Goal: Communication & Community: Answer question/provide support

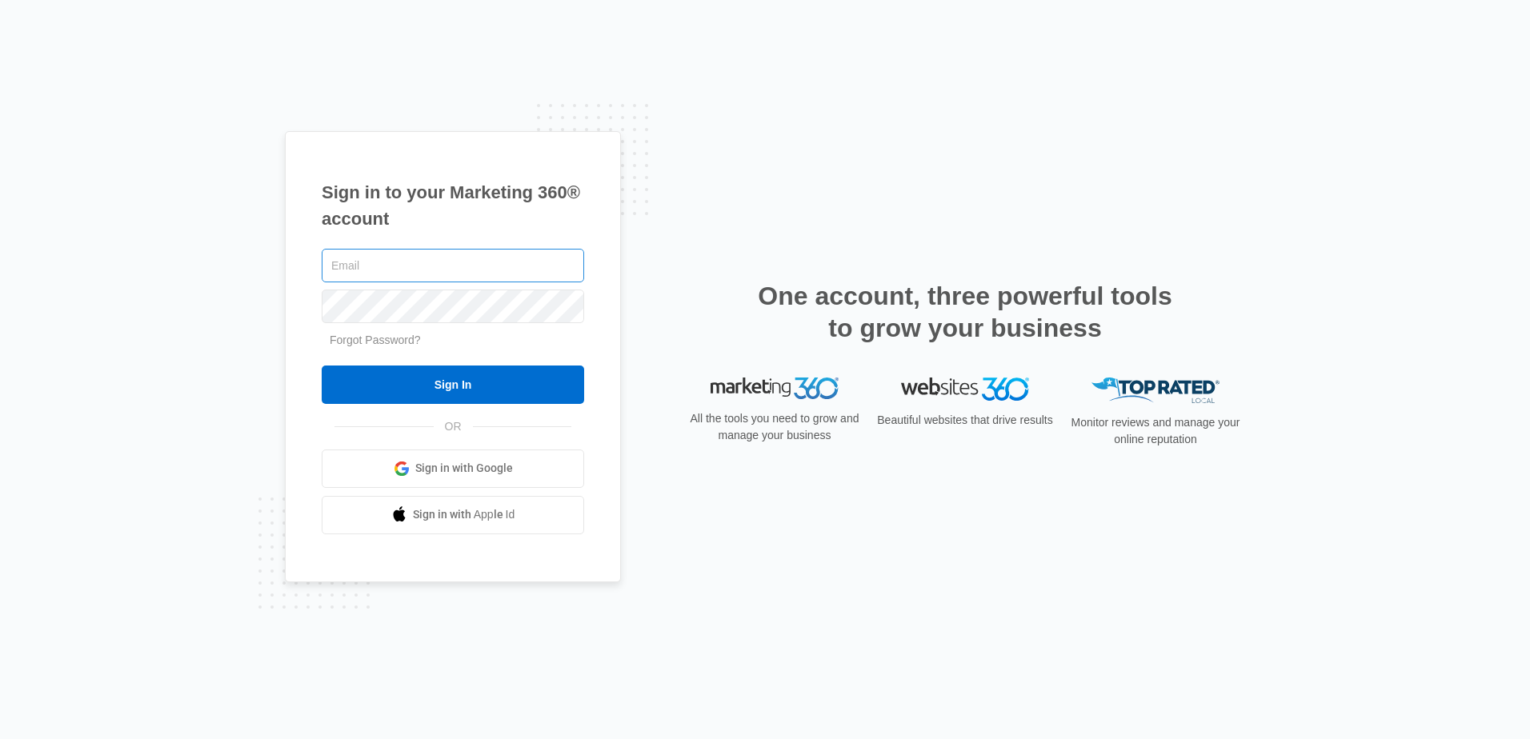
click at [534, 262] on input "text" at bounding box center [453, 266] width 262 height 34
type input "[EMAIL_ADDRESS][DOMAIN_NAME]"
click at [322, 366] on input "Sign In" at bounding box center [453, 385] width 262 height 38
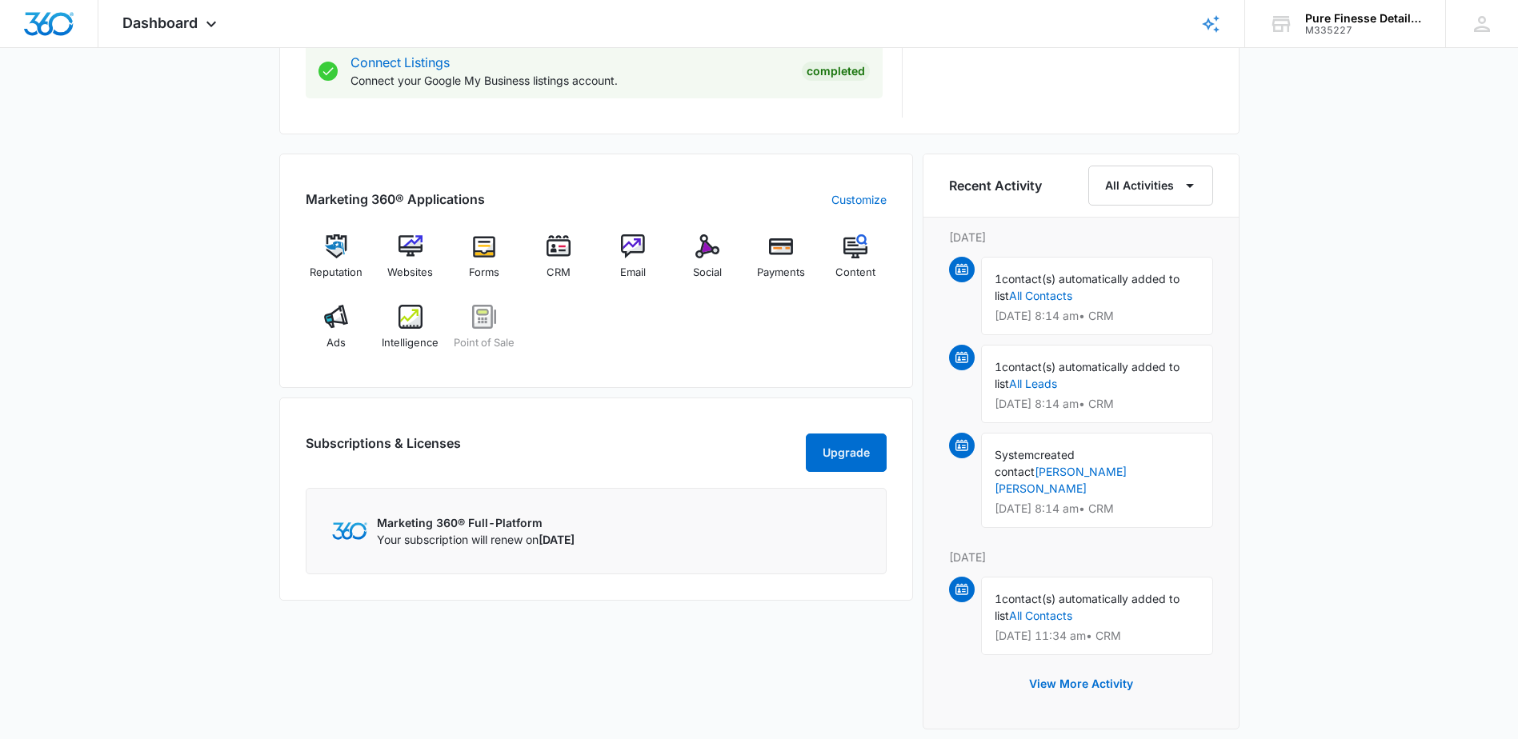
scroll to position [847, 0]
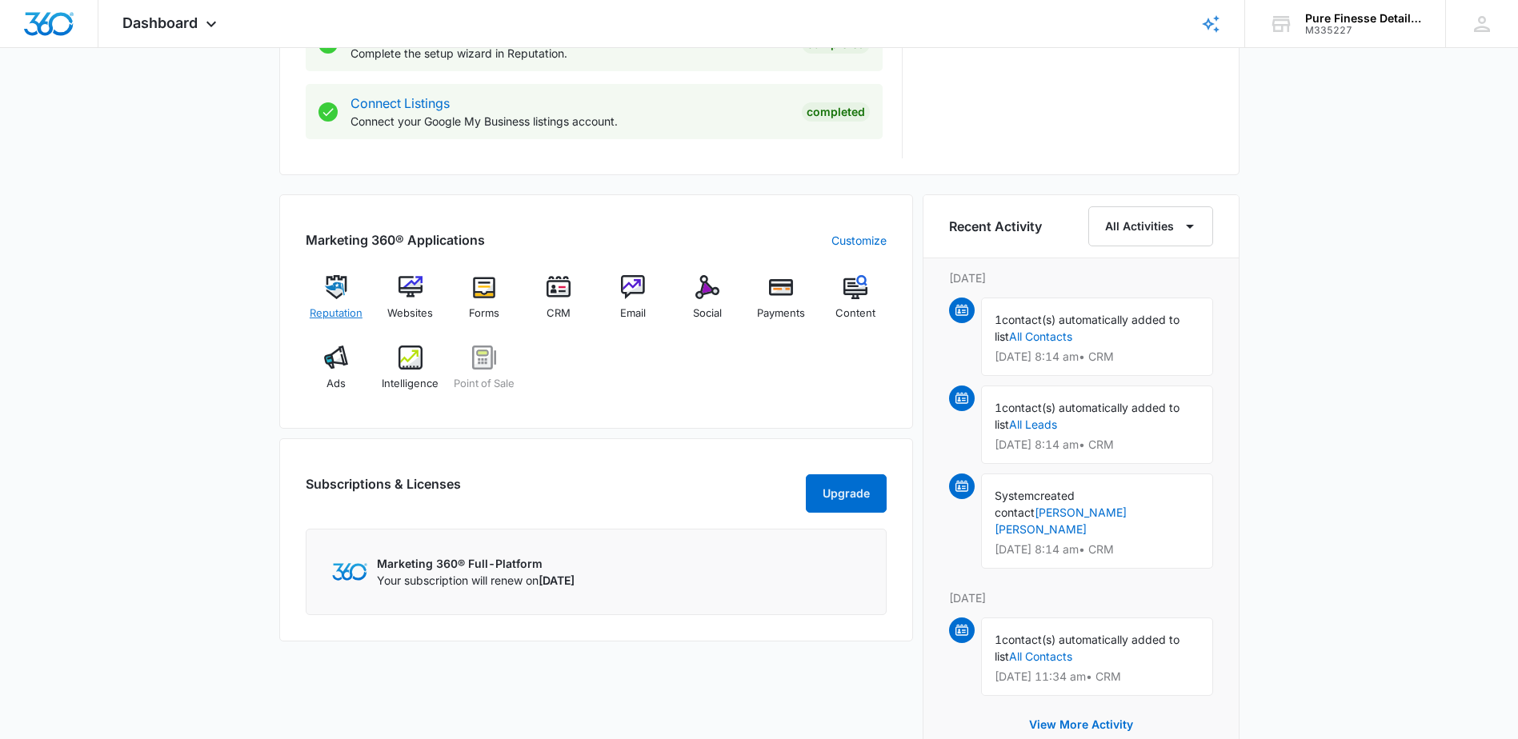
click at [335, 302] on div "Reputation" at bounding box center [337, 304] width 62 height 58
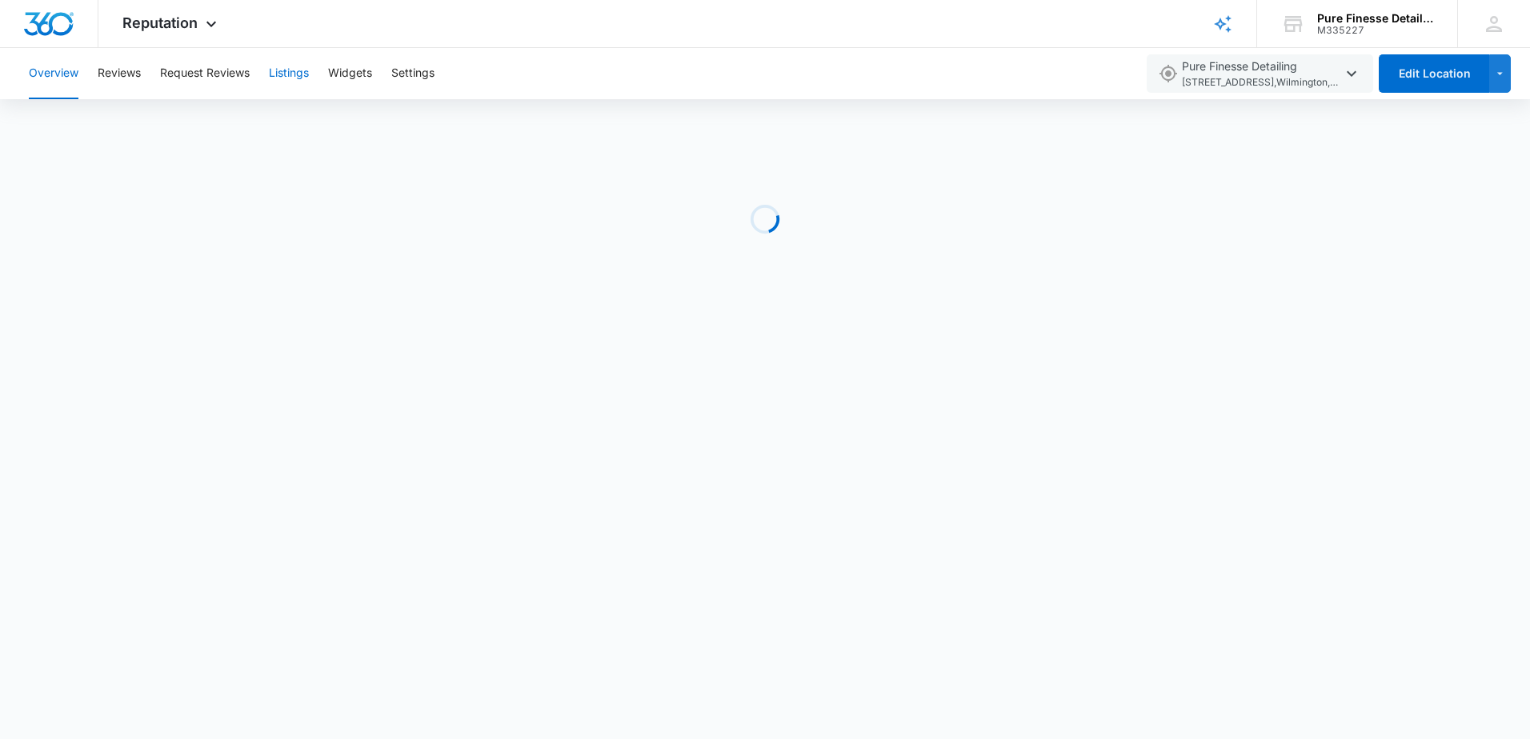
click at [299, 77] on button "Listings" at bounding box center [289, 73] width 40 height 51
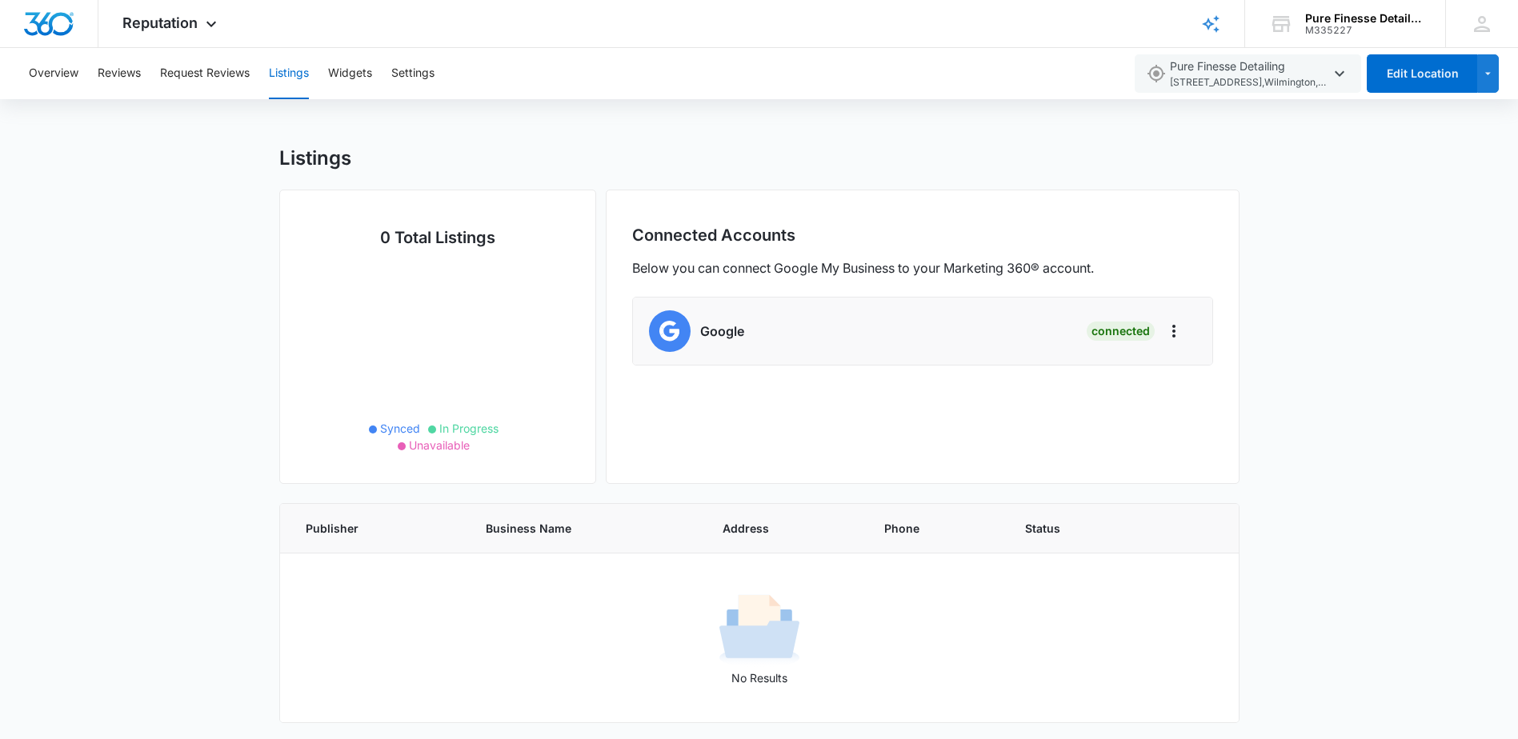
scroll to position [7, 0]
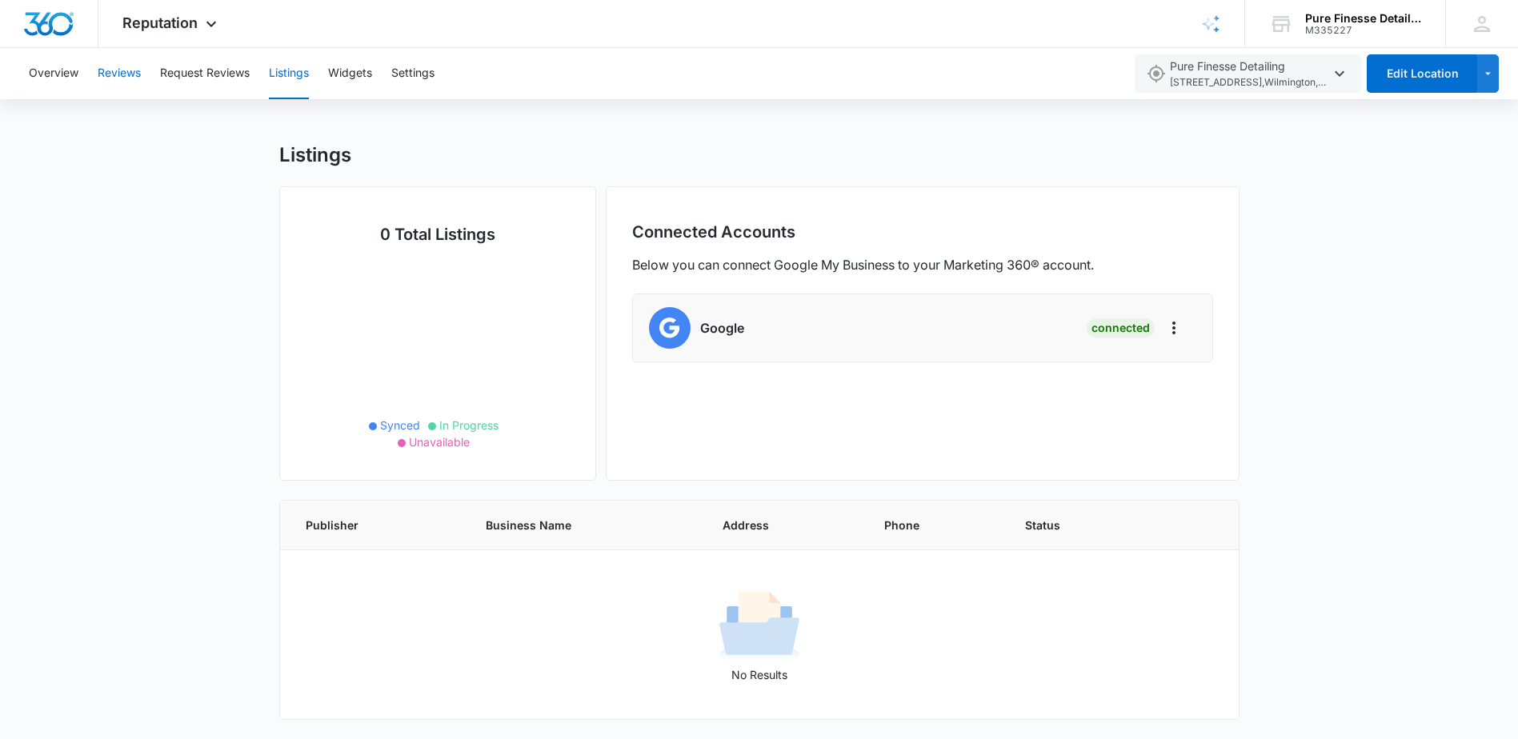
click at [126, 80] on button "Reviews" at bounding box center [119, 73] width 43 height 51
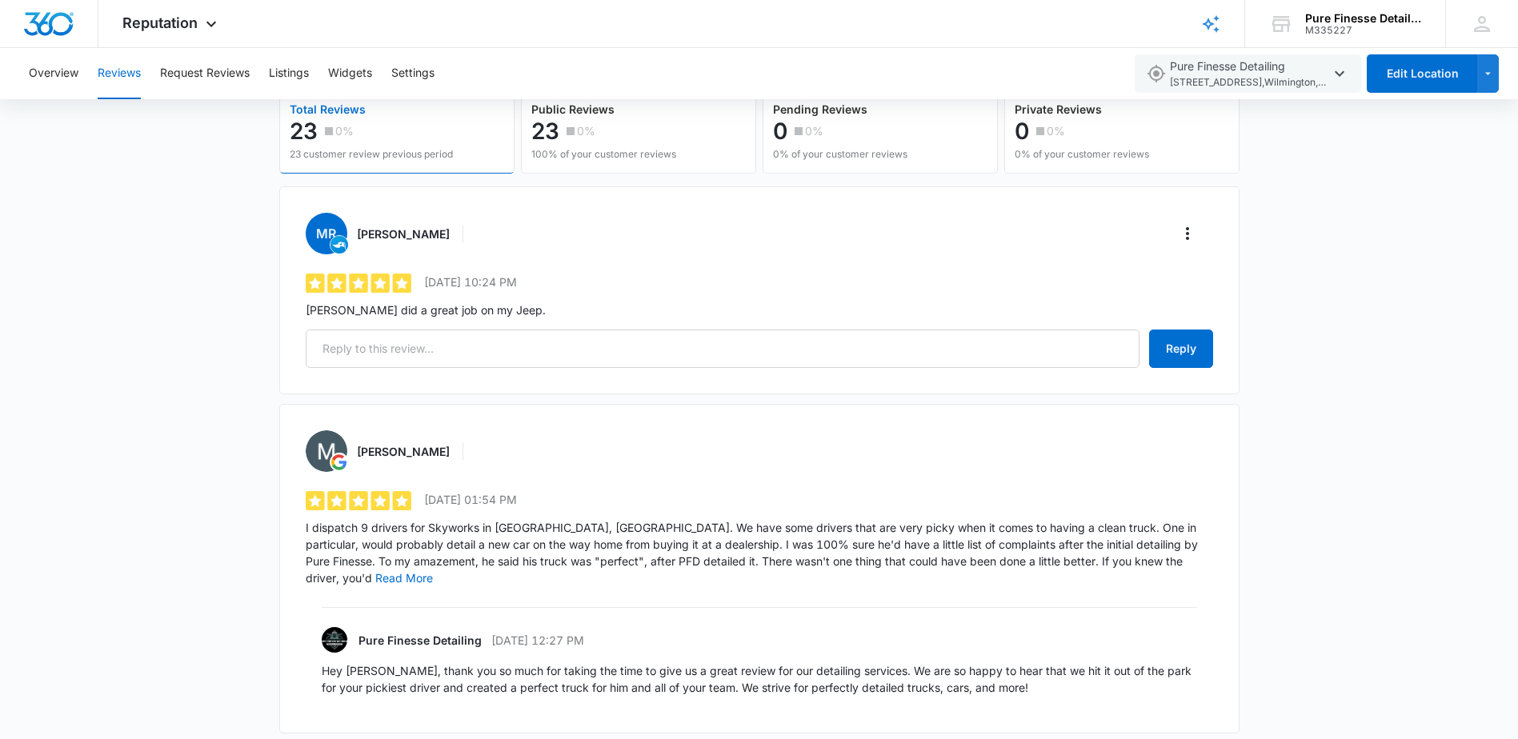
scroll to position [80, 0]
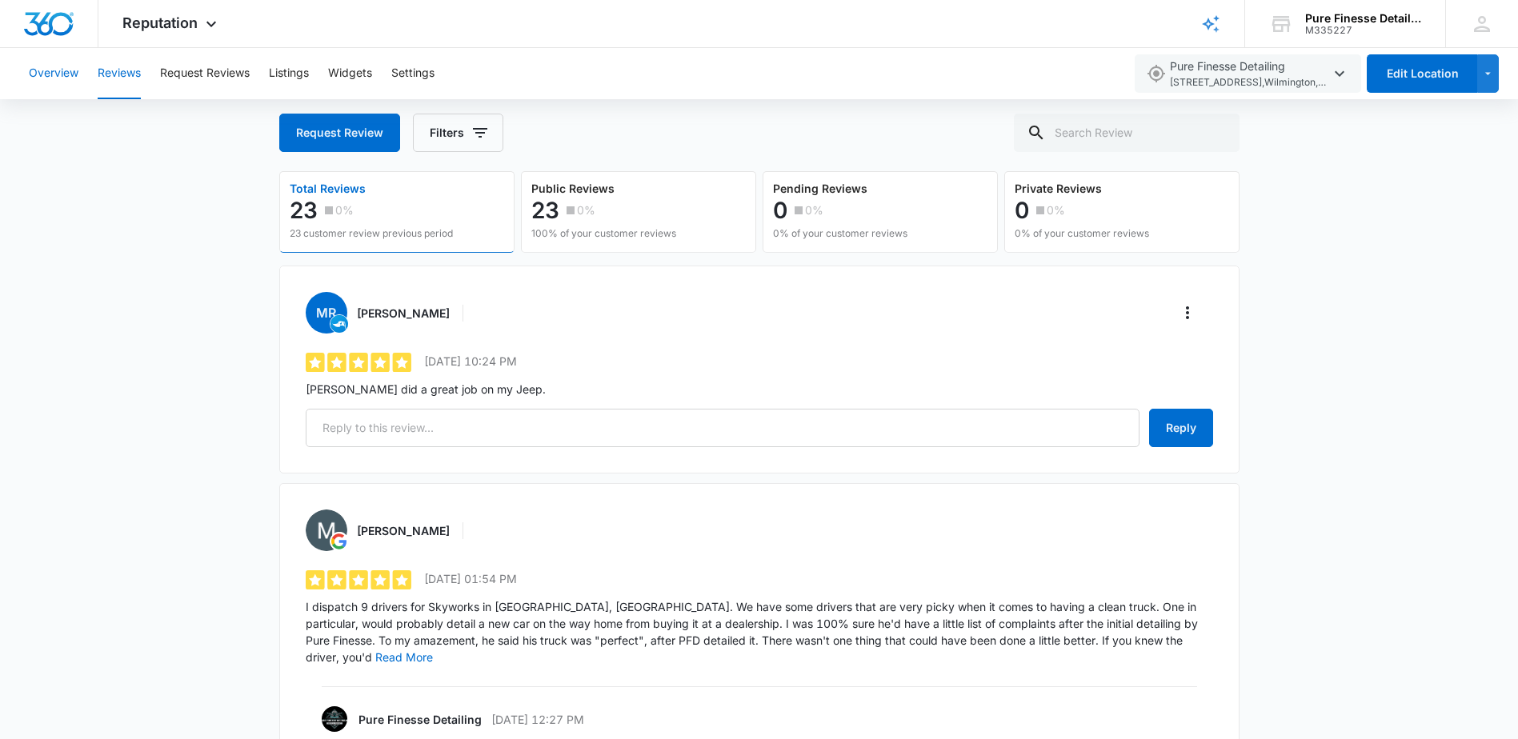
click at [47, 74] on button "Overview" at bounding box center [54, 73] width 50 height 51
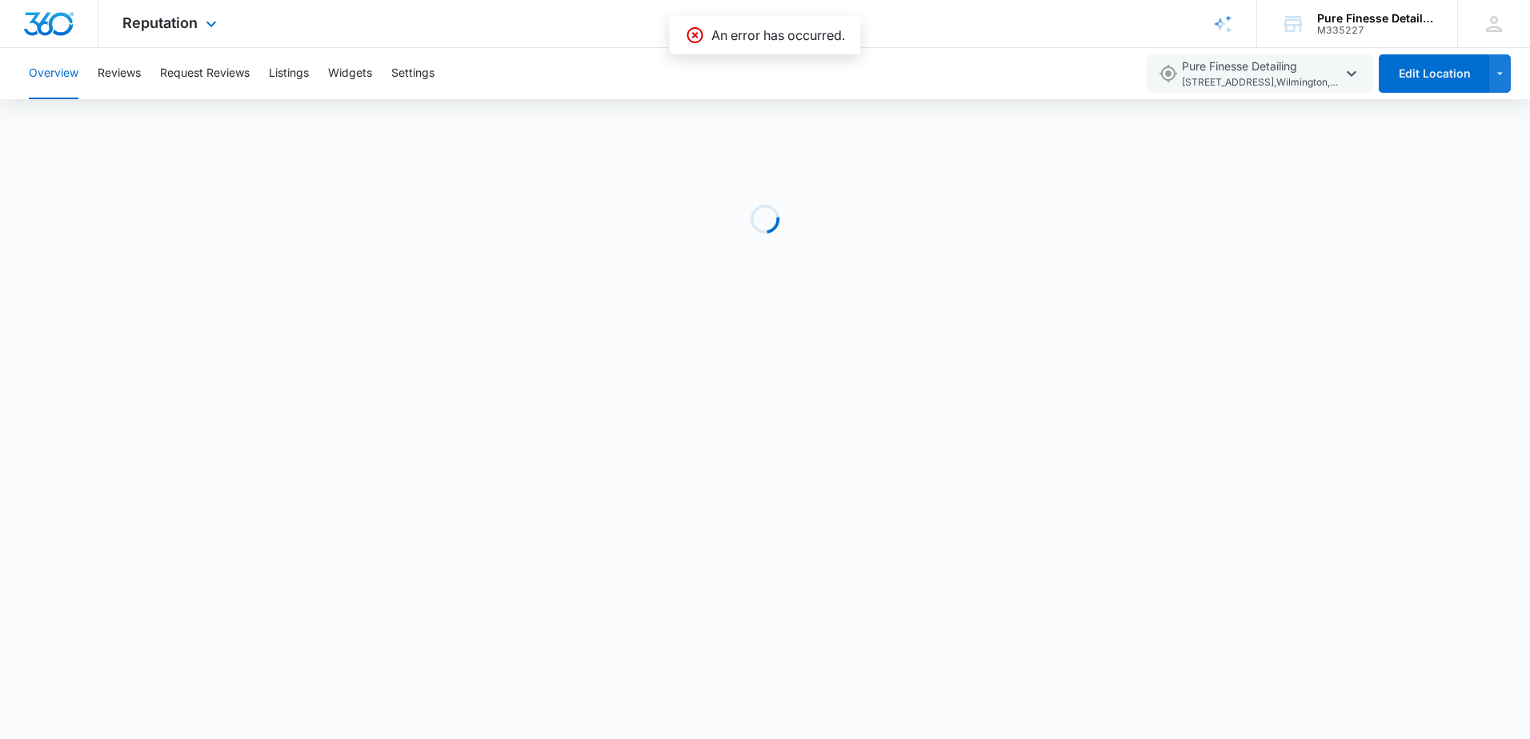
click at [34, 22] on img "Dashboard" at bounding box center [48, 24] width 51 height 24
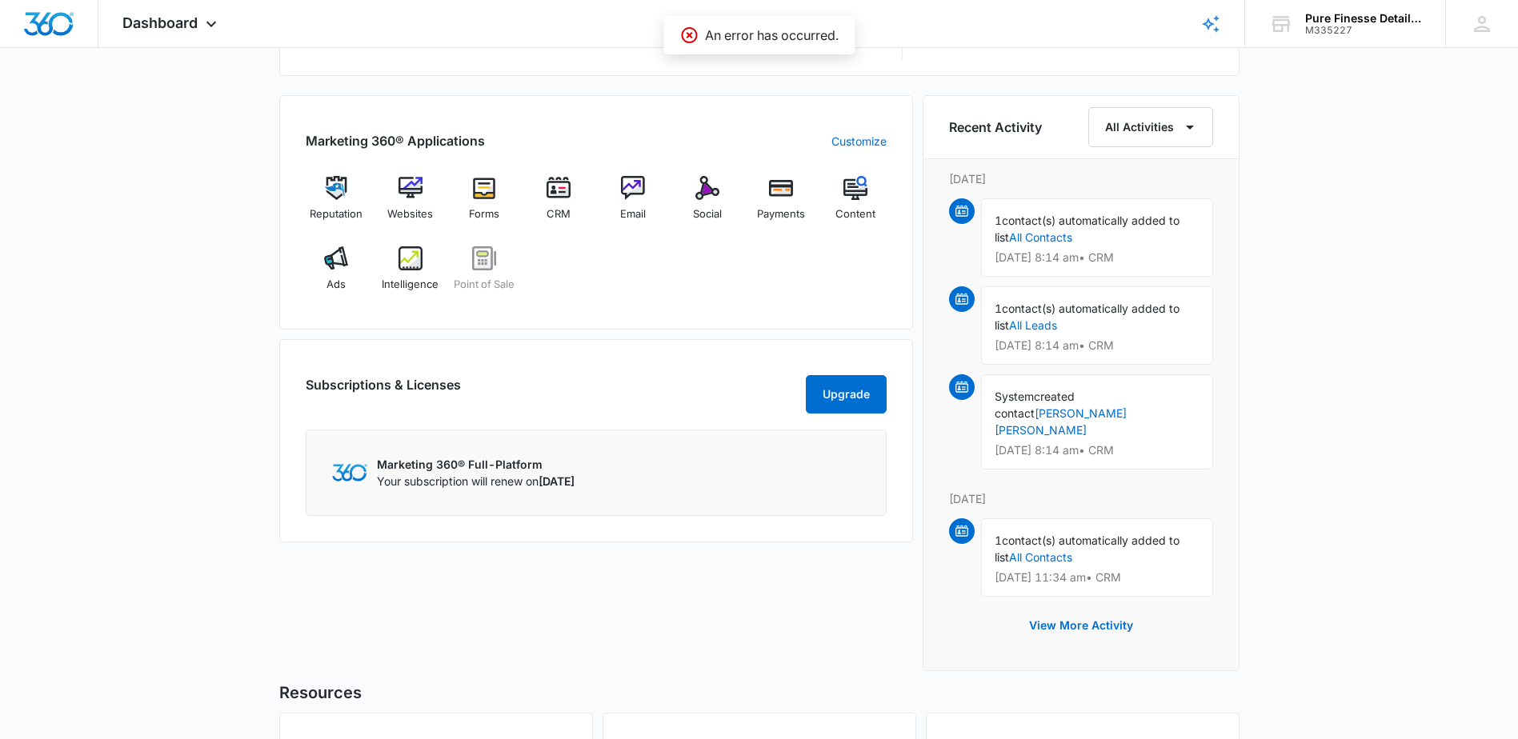
scroll to position [960, 0]
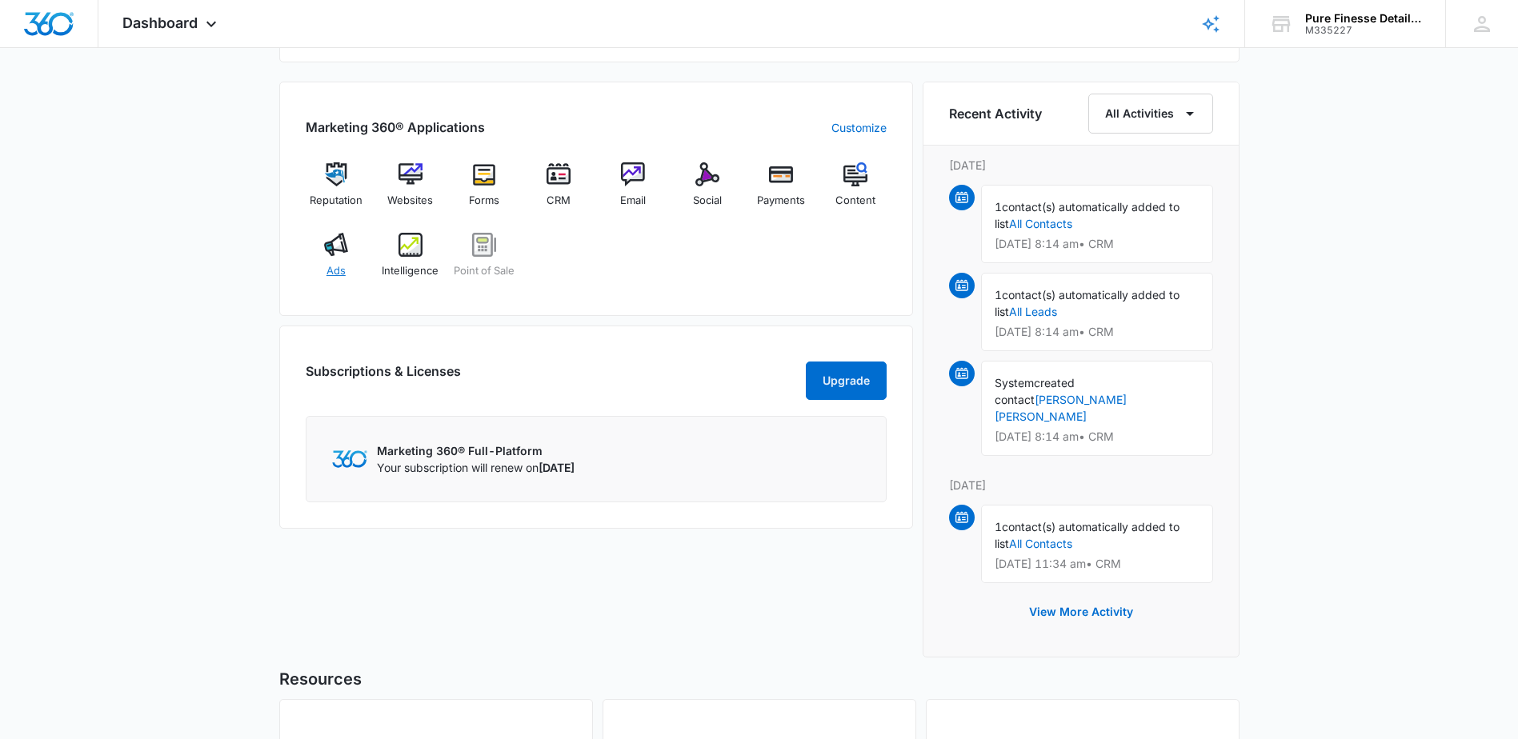
click at [347, 251] on img at bounding box center [336, 245] width 24 height 24
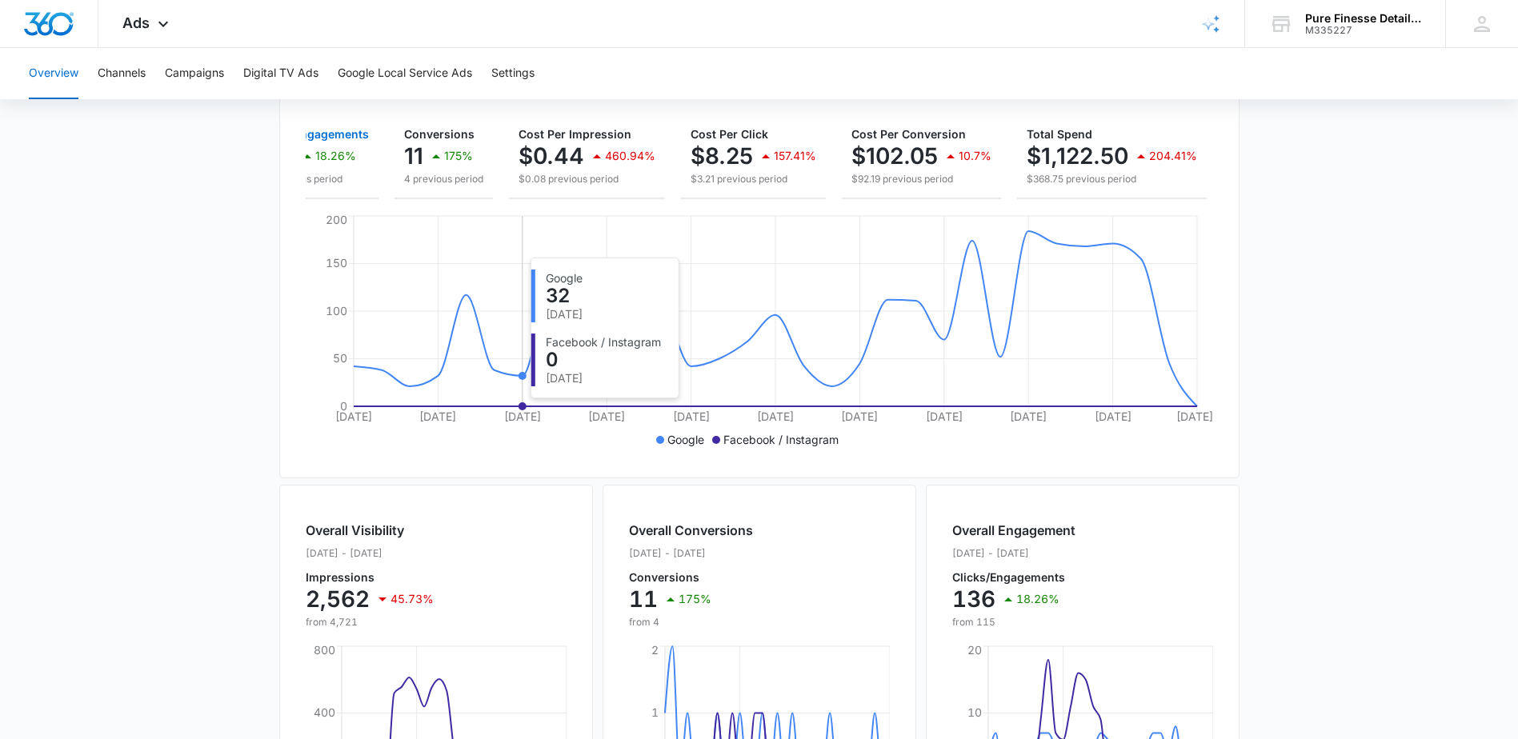
scroll to position [172, 0]
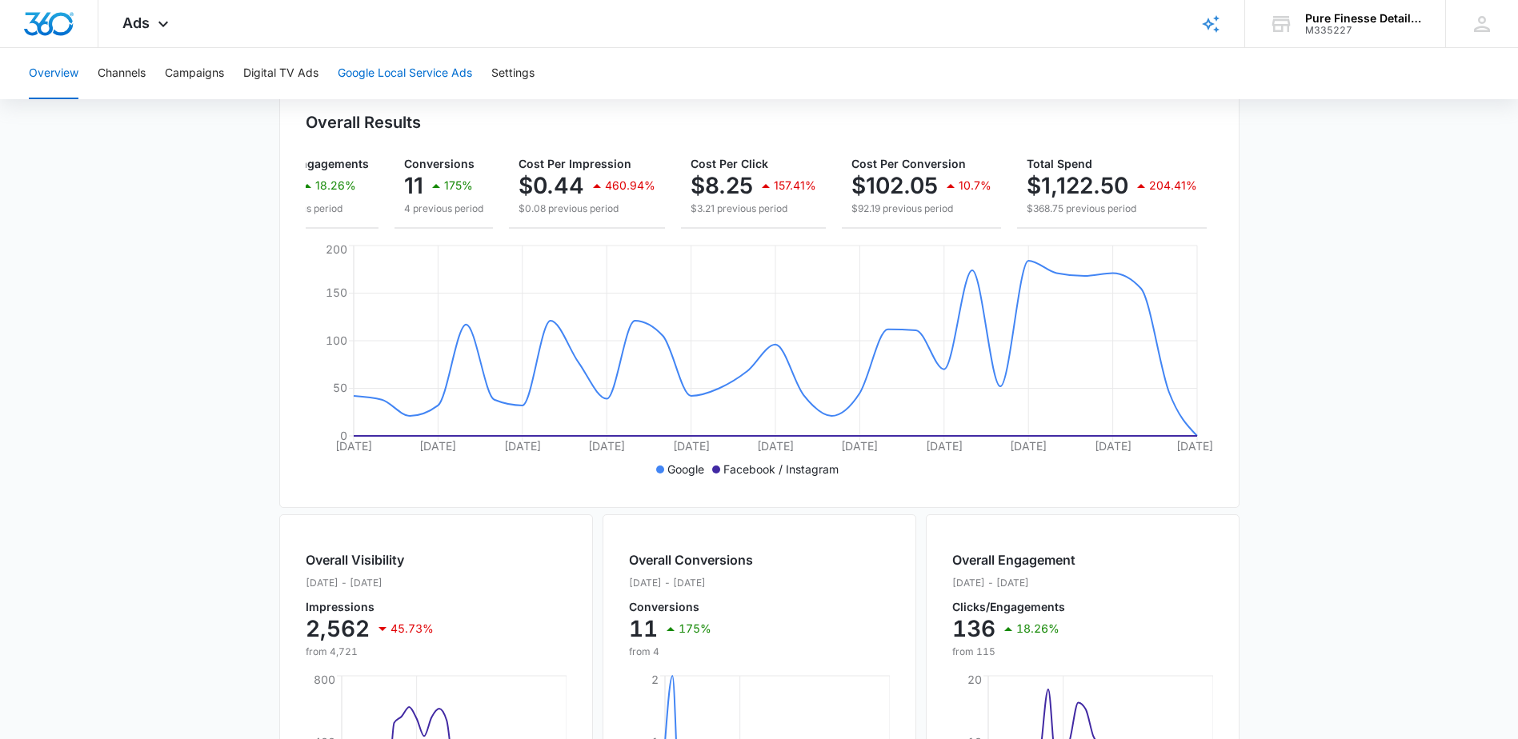
click at [399, 85] on button "Google Local Service Ads" at bounding box center [405, 73] width 134 height 51
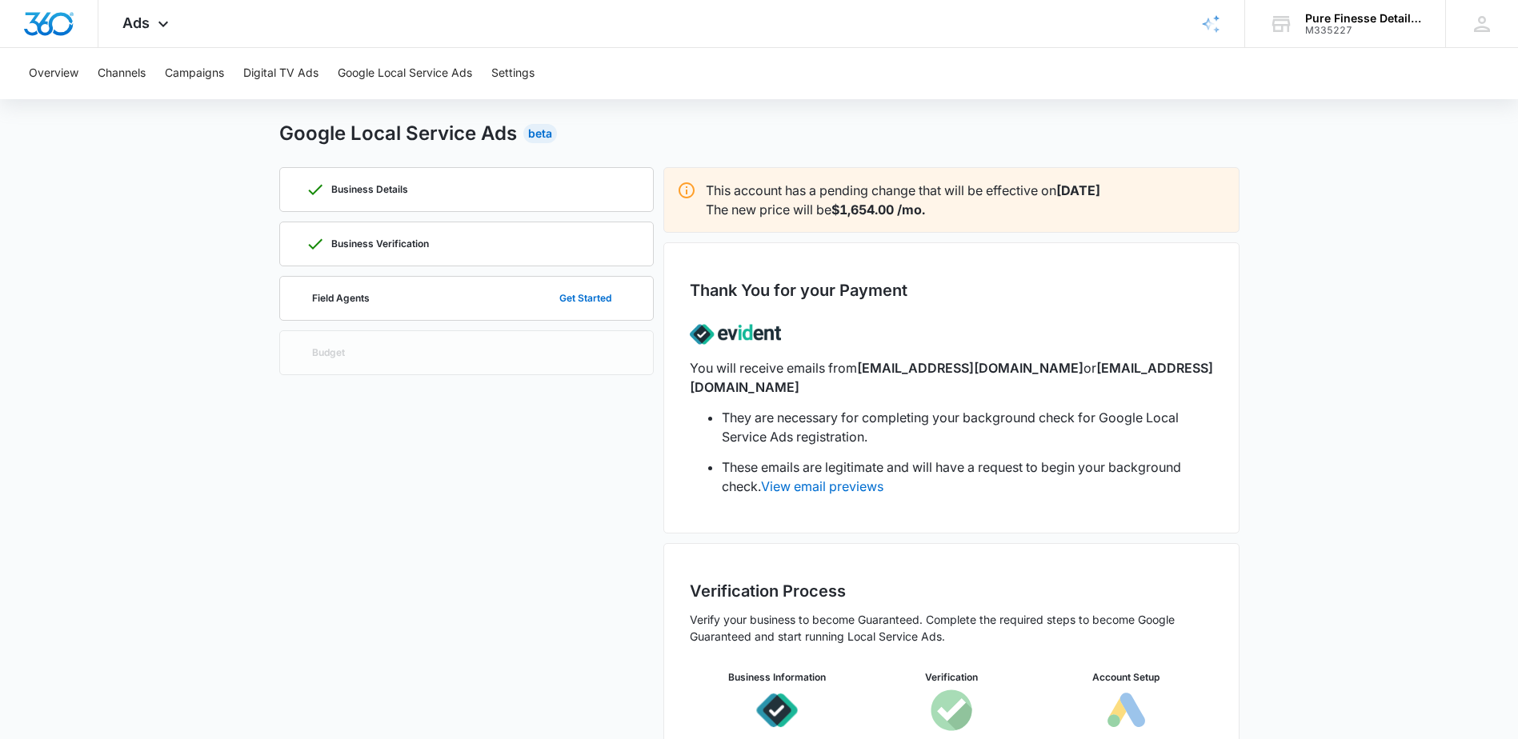
scroll to position [27, 0]
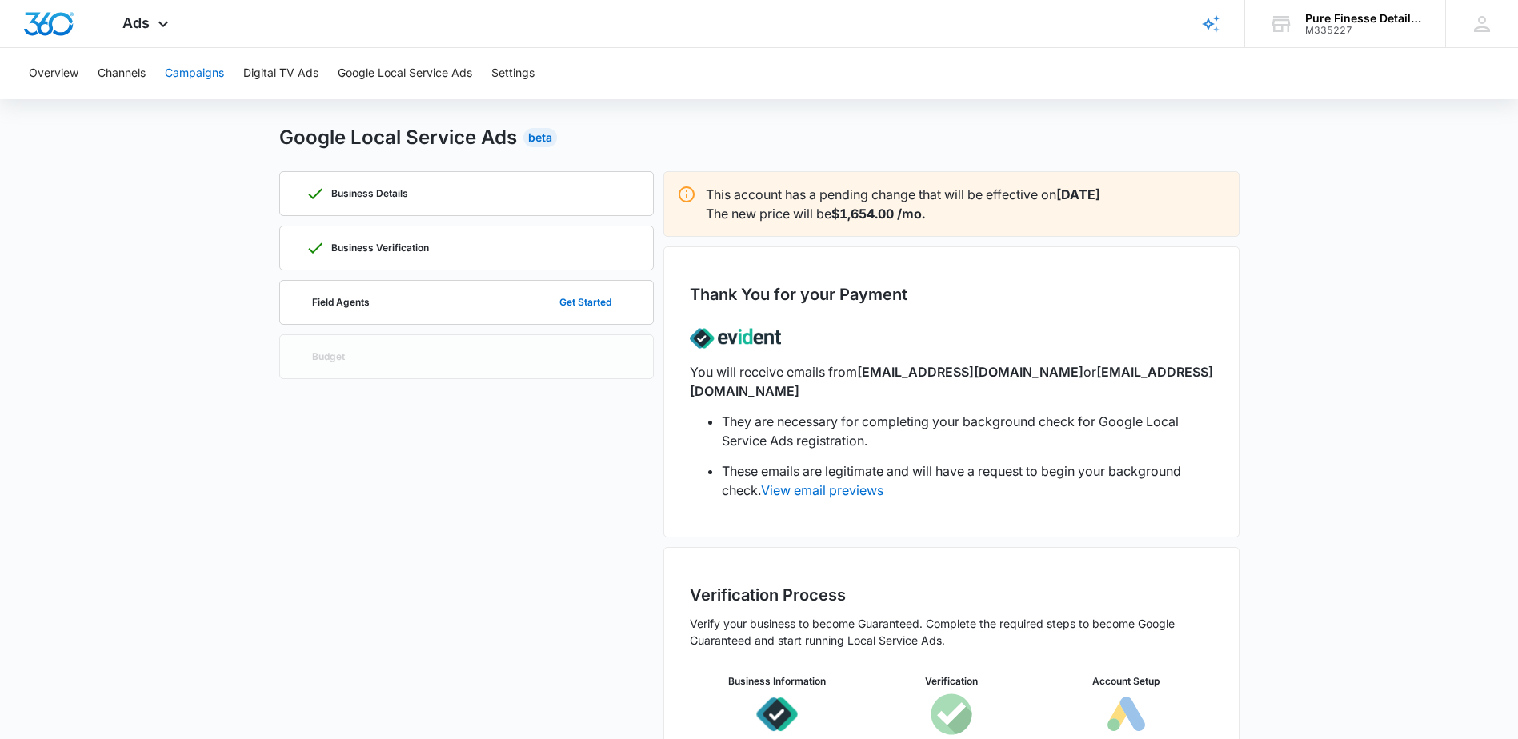
click at [176, 79] on button "Campaigns" at bounding box center [194, 73] width 59 height 51
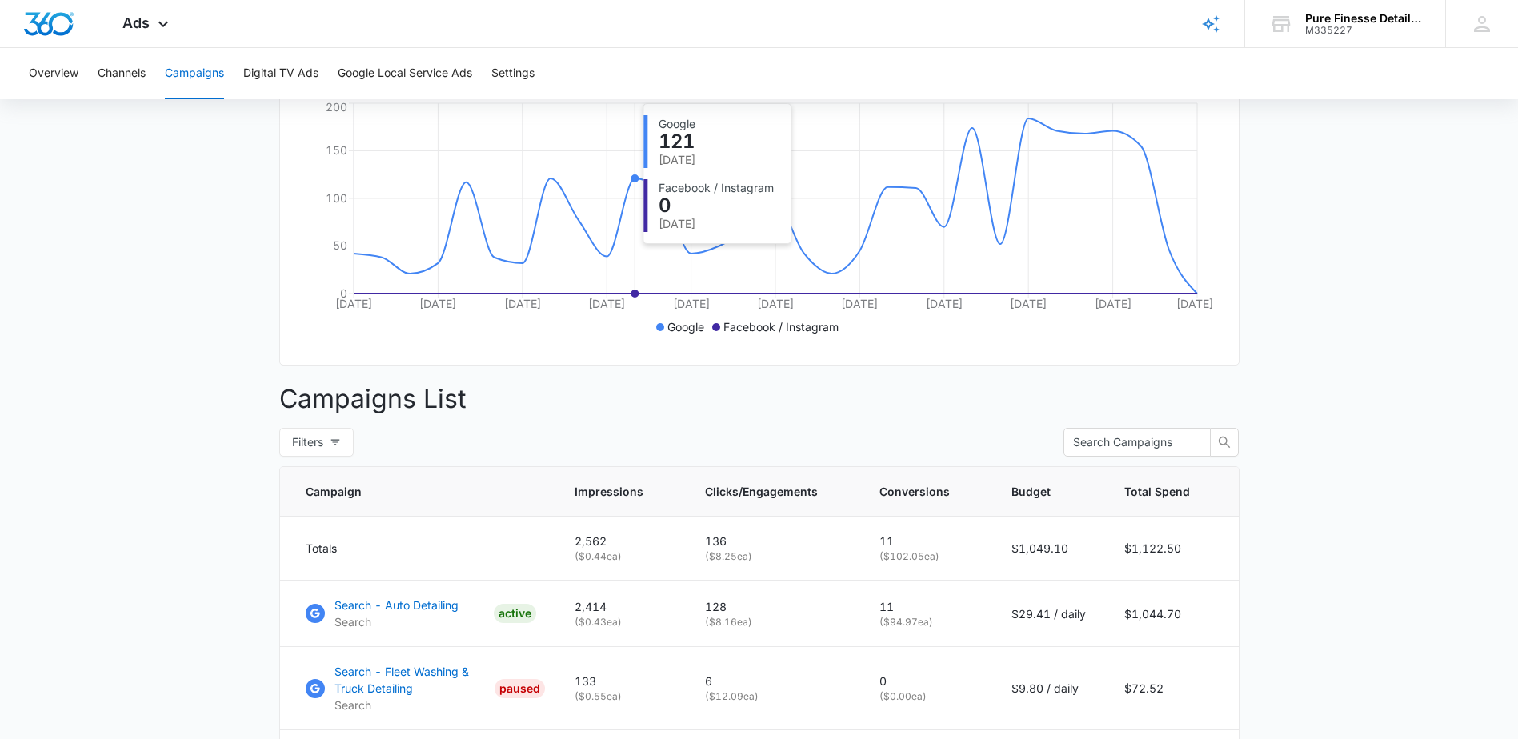
scroll to position [310, 0]
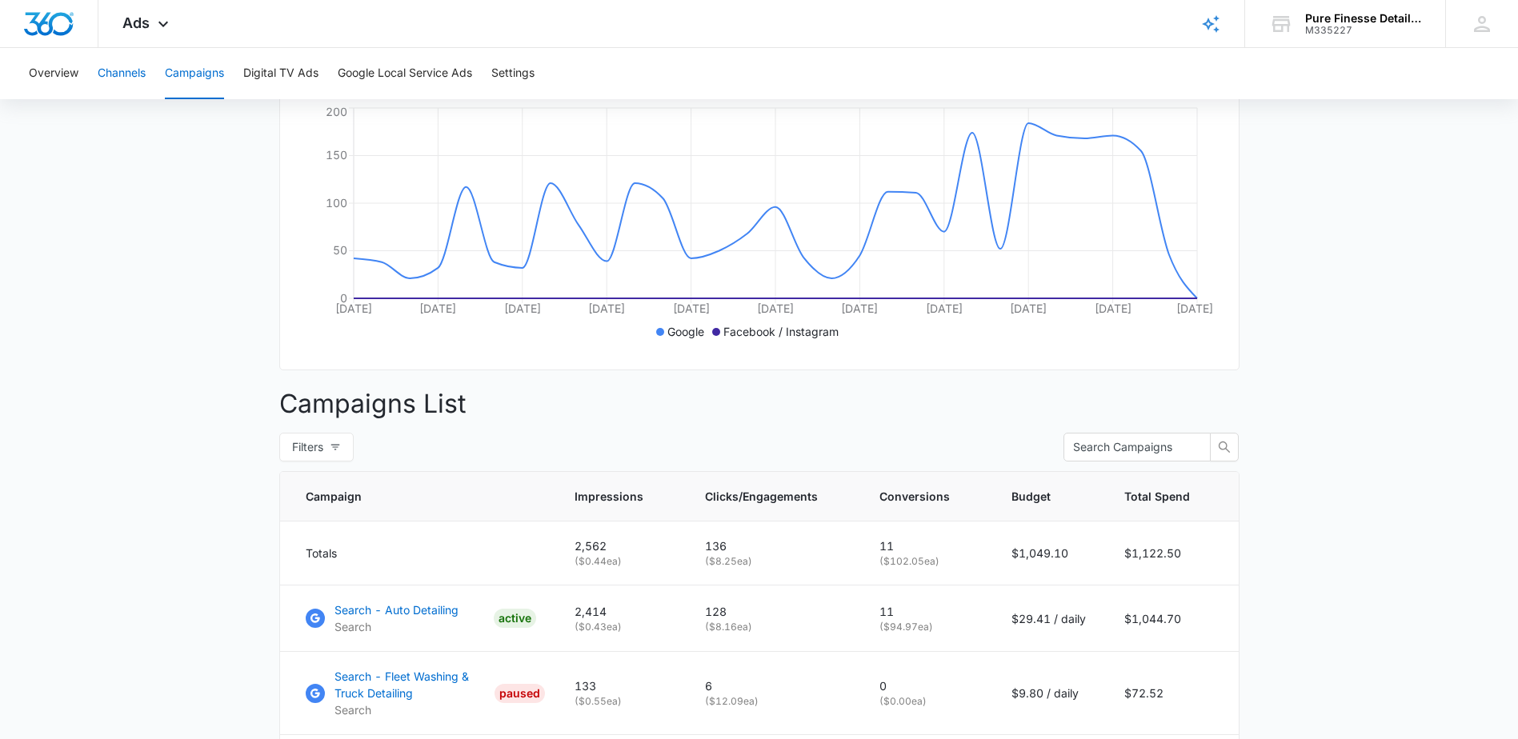
click at [141, 71] on button "Channels" at bounding box center [122, 73] width 48 height 51
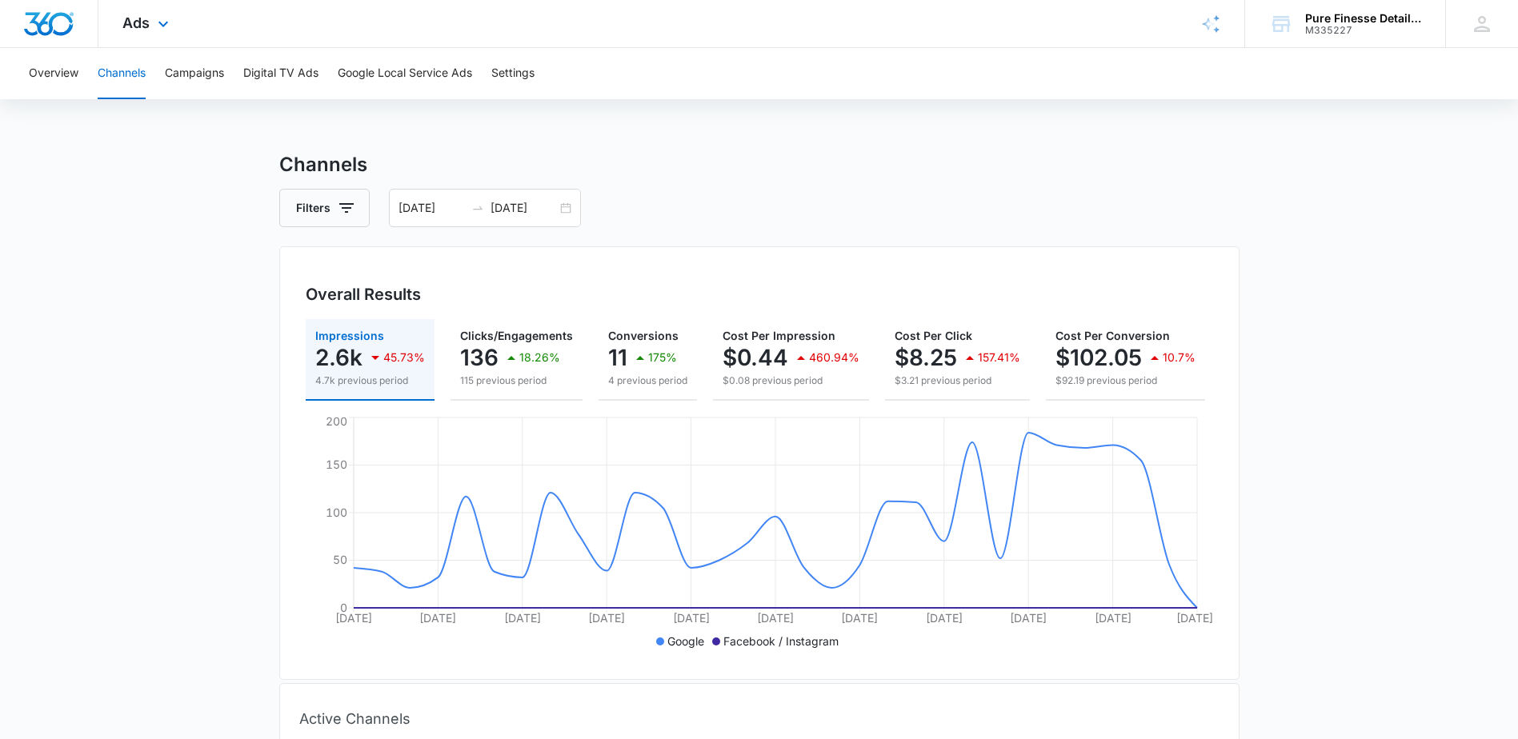
click at [50, 42] on div at bounding box center [49, 23] width 98 height 47
click at [75, 26] on div at bounding box center [49, 23] width 98 height 47
click at [57, 28] on img "Dashboard" at bounding box center [48, 24] width 51 height 24
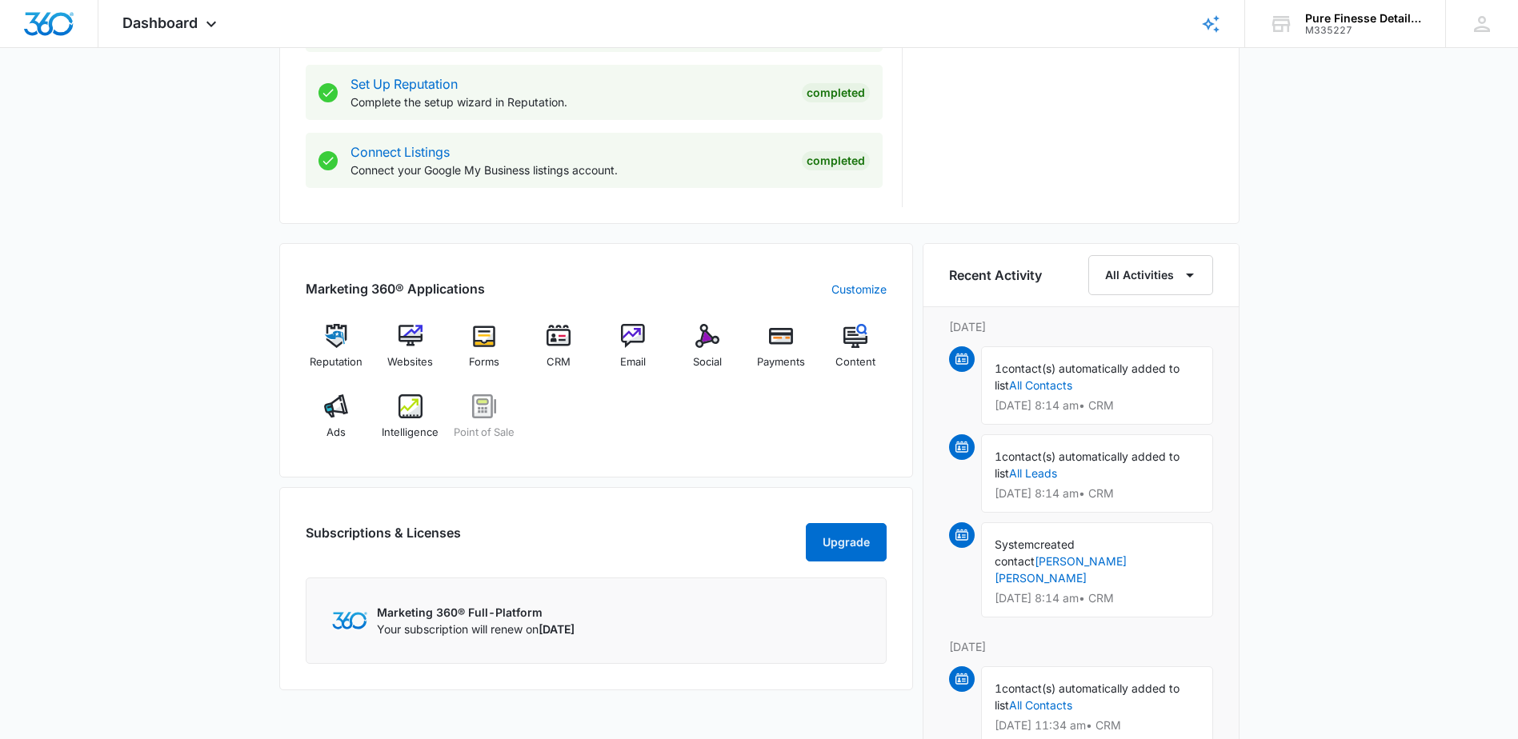
scroll to position [800, 0]
click at [418, 402] on img at bounding box center [411, 405] width 24 height 24
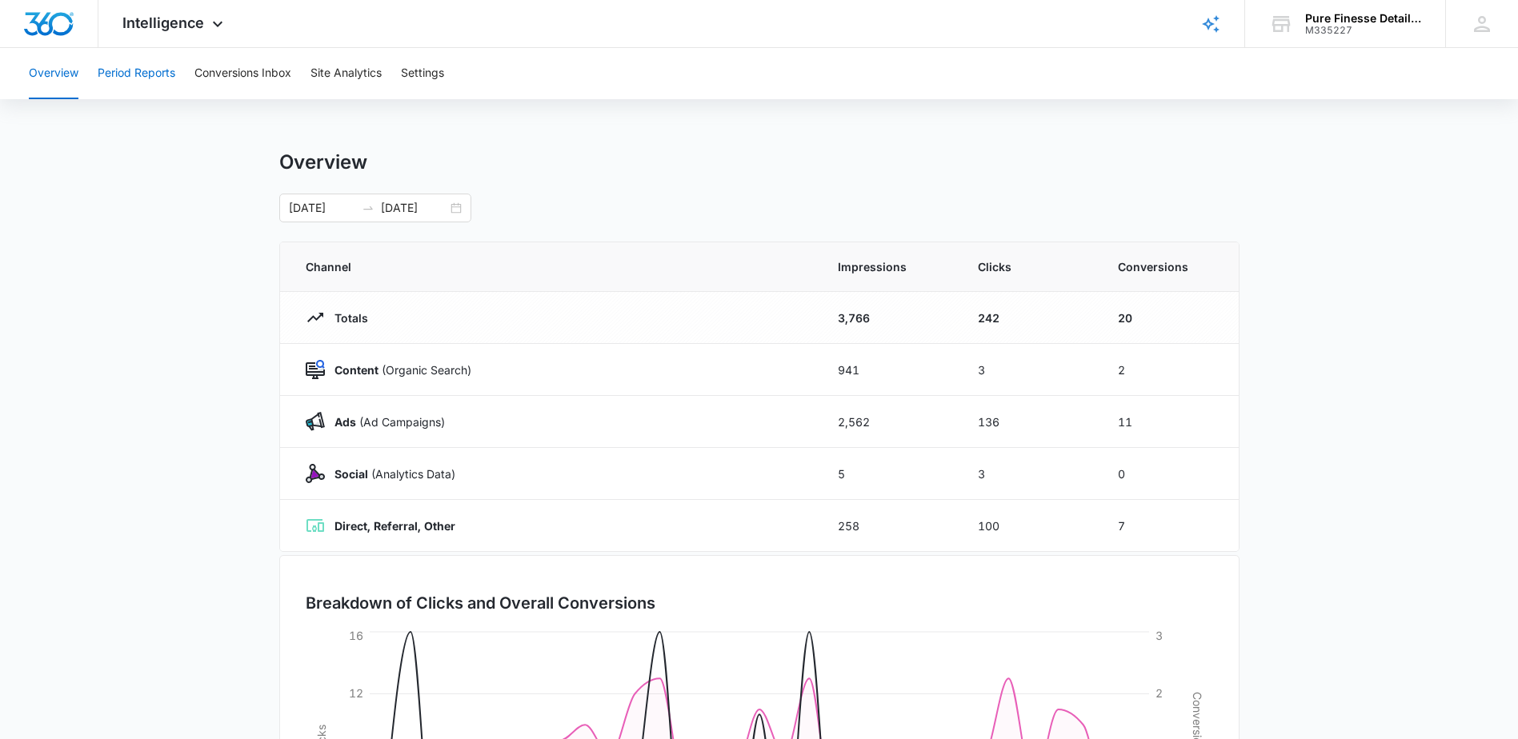
click at [117, 81] on button "Period Reports" at bounding box center [137, 73] width 78 height 51
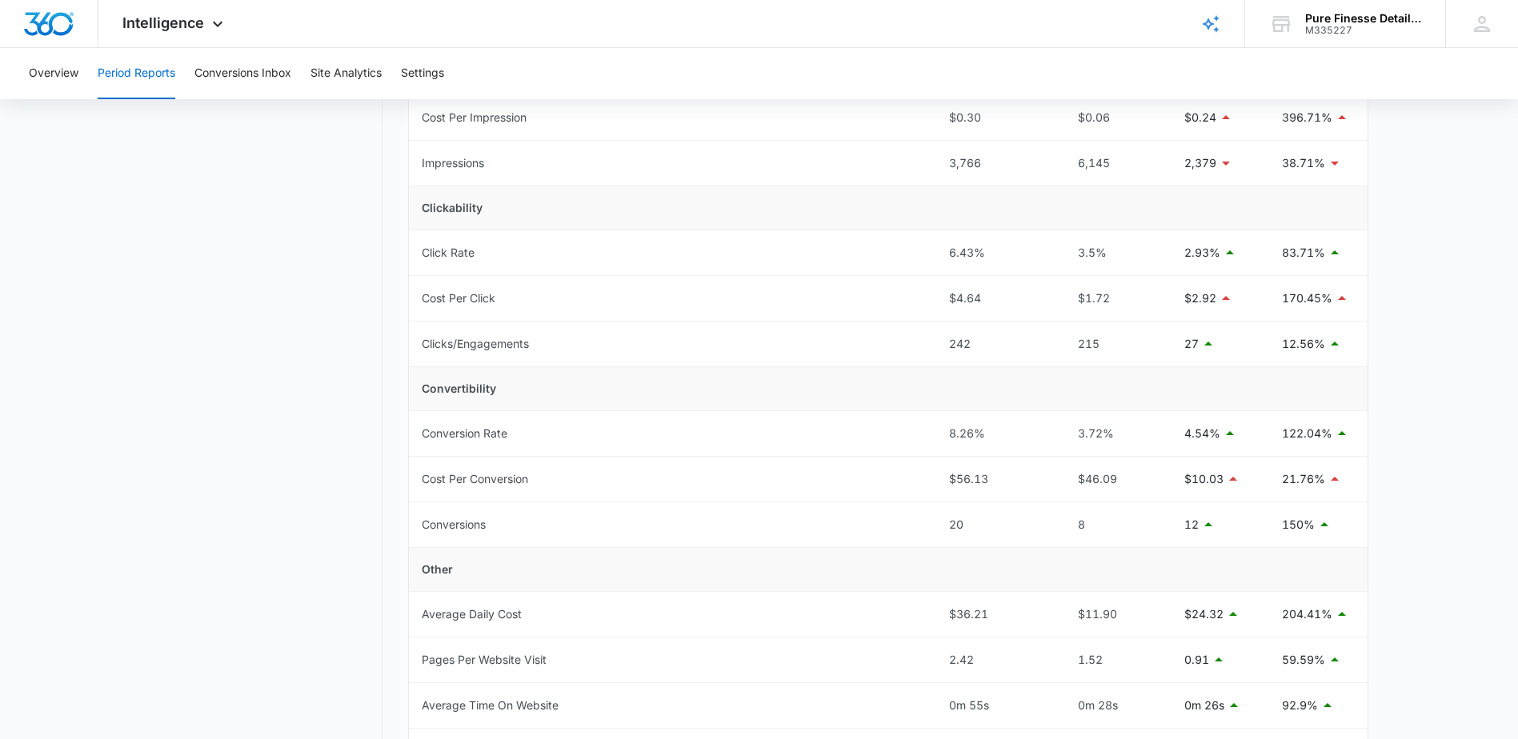
scroll to position [266, 0]
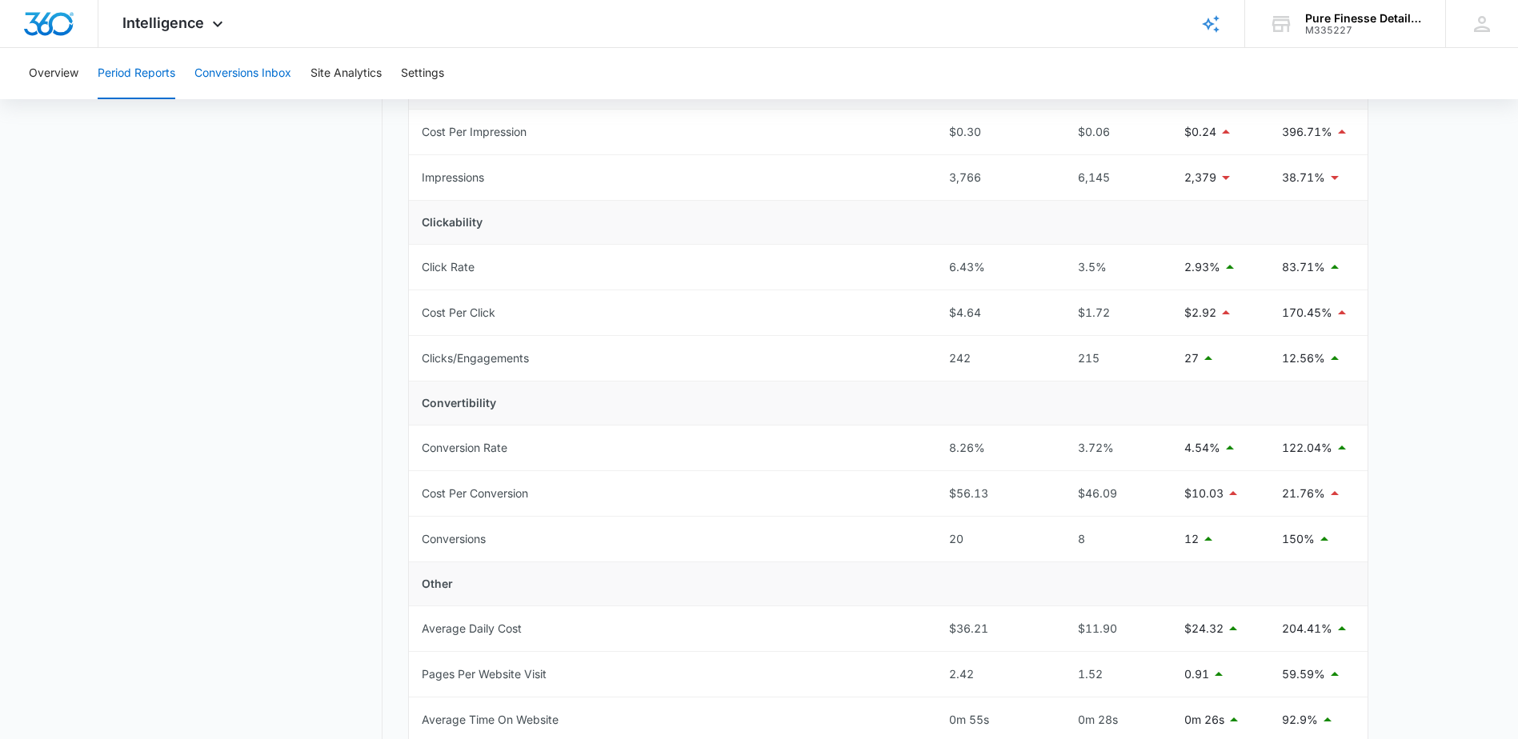
click at [254, 83] on button "Conversions Inbox" at bounding box center [242, 73] width 97 height 51
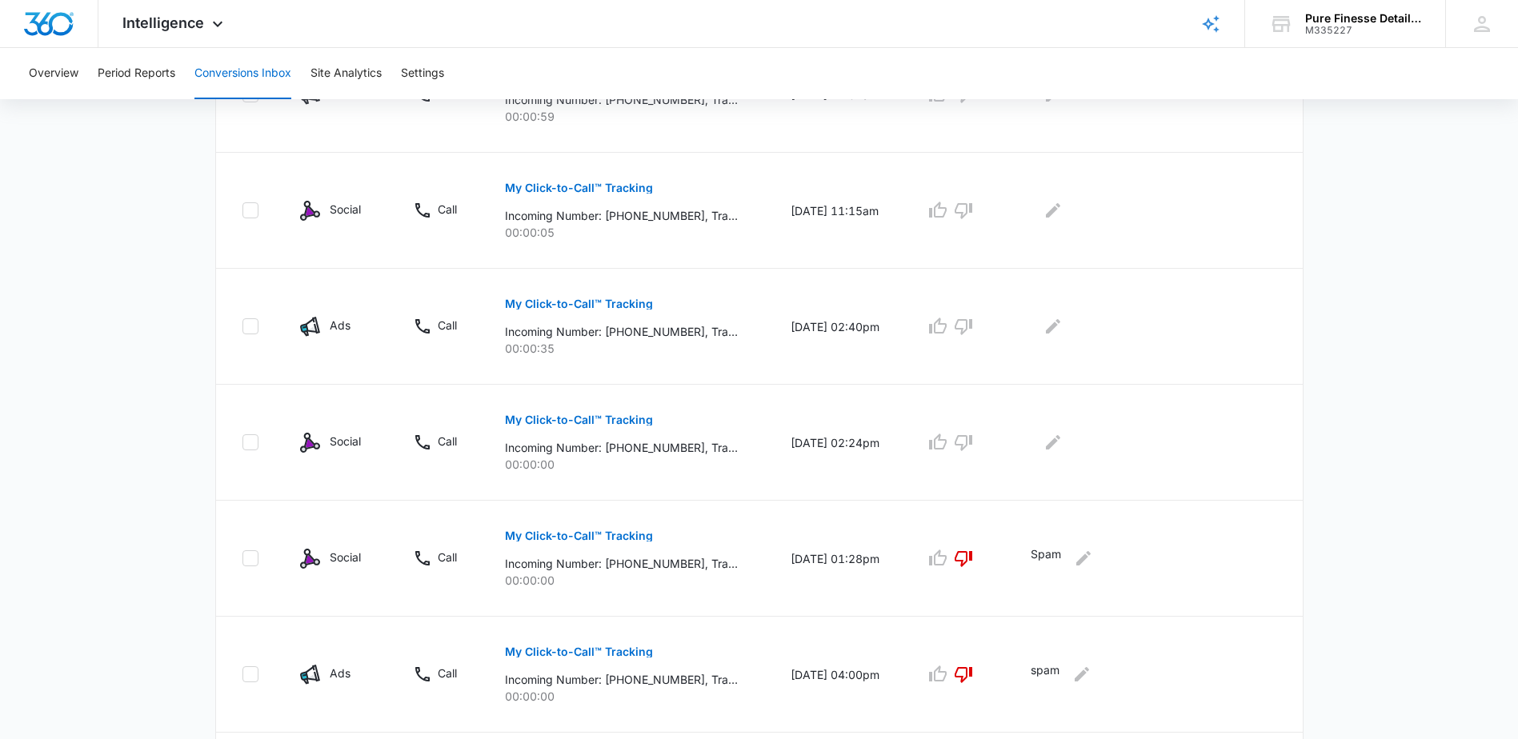
scroll to position [560, 0]
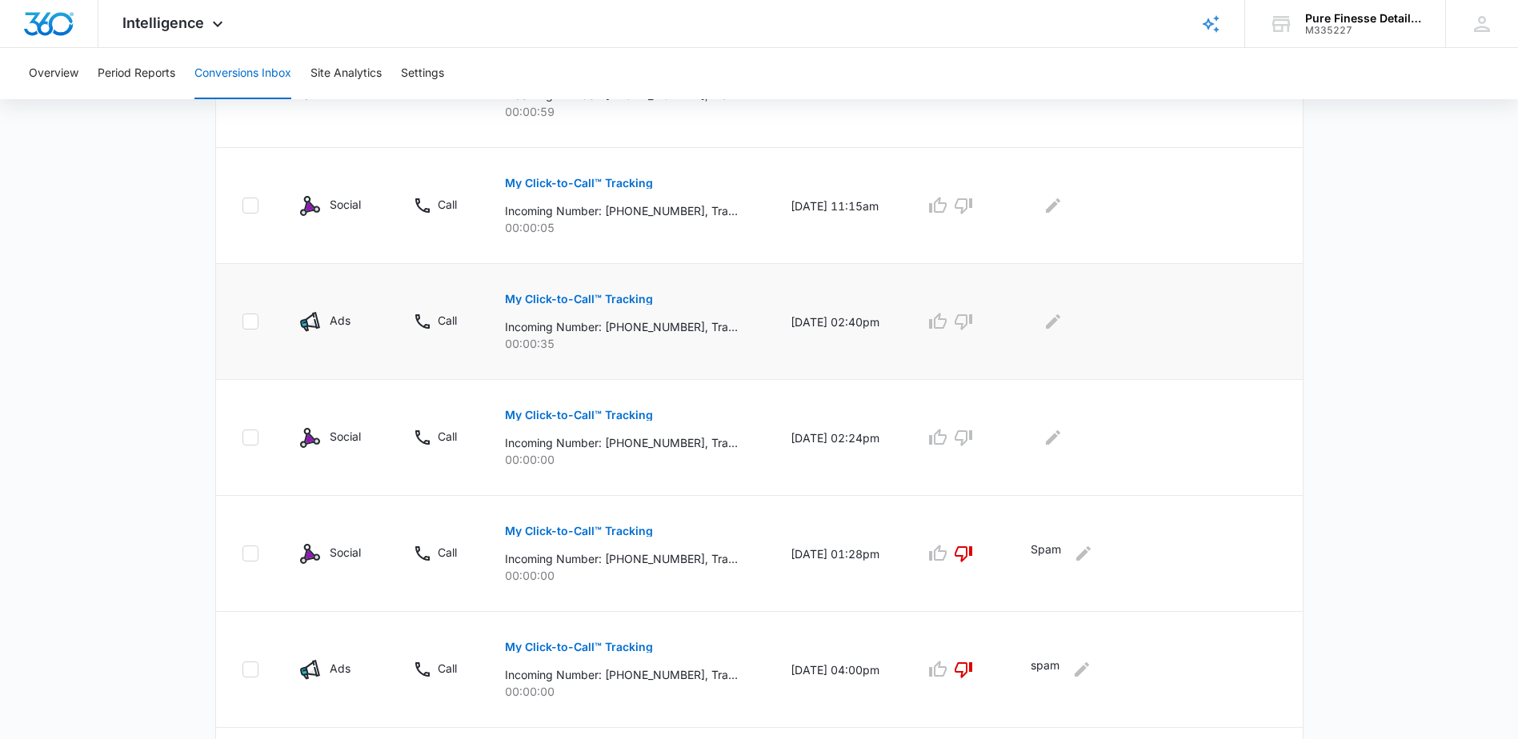
click at [599, 301] on p "My Click-to-Call™ Tracking" at bounding box center [579, 299] width 148 height 11
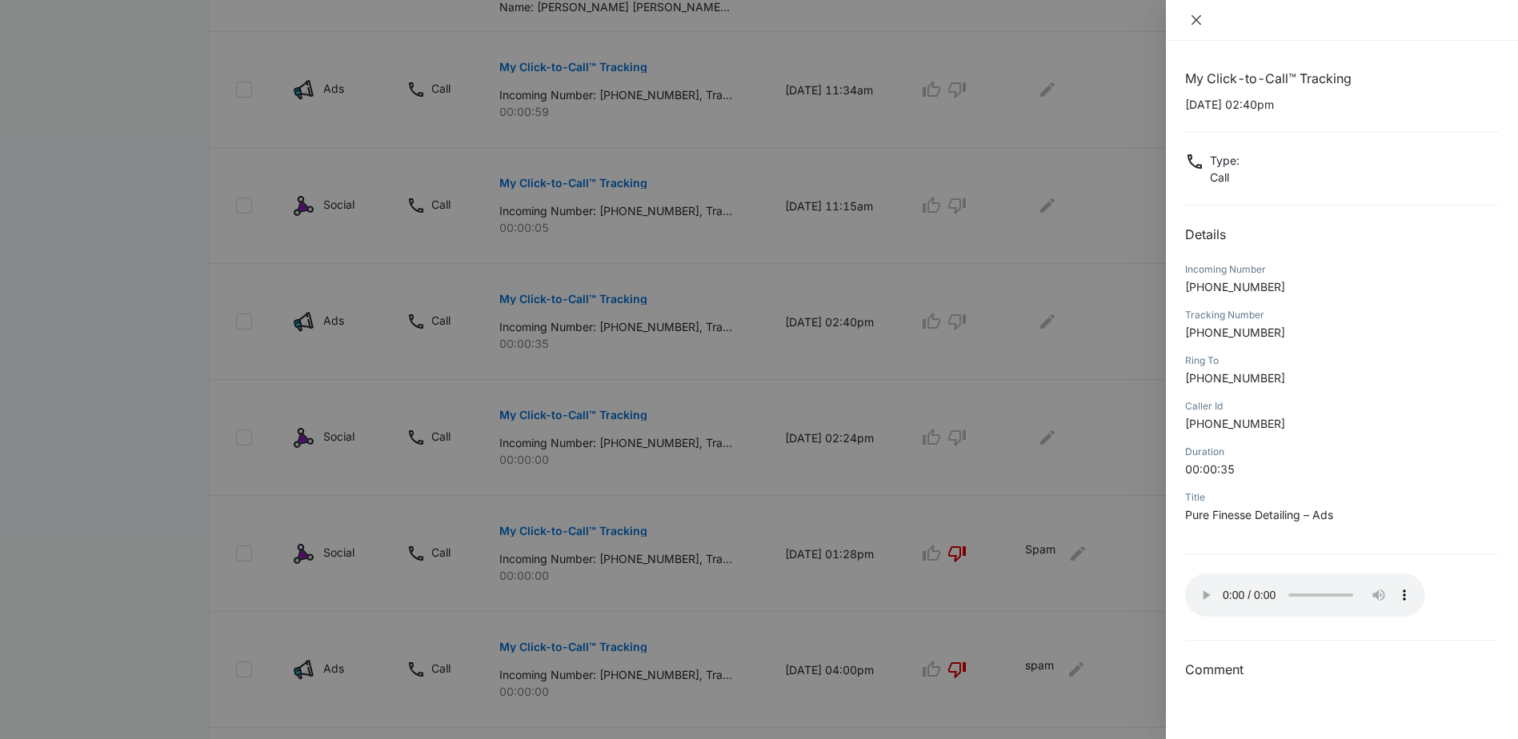
click at [1198, 22] on icon "close" at bounding box center [1197, 20] width 10 height 10
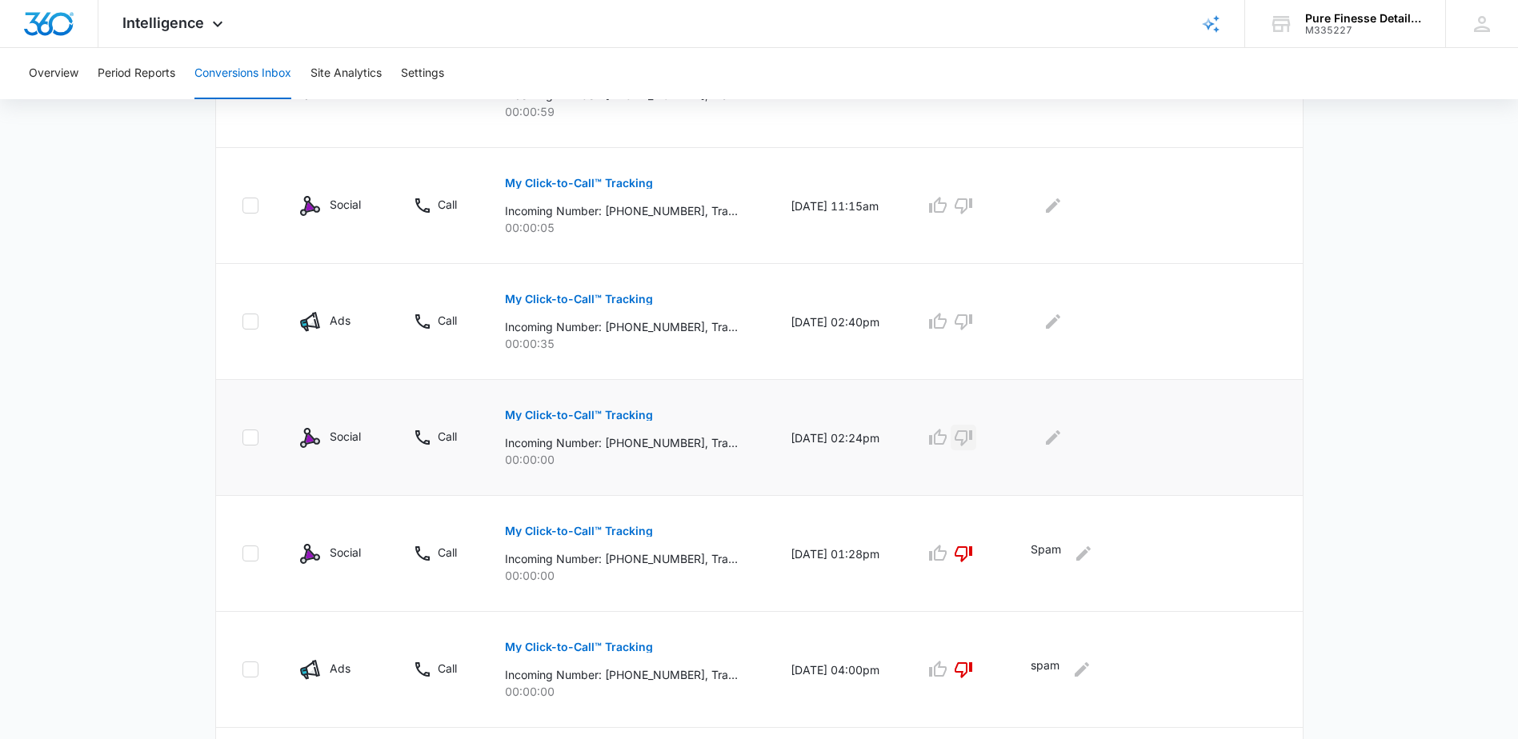
click at [972, 439] on icon "button" at bounding box center [964, 439] width 18 height 16
click at [1061, 441] on icon "Edit Comments" at bounding box center [1053, 437] width 19 height 19
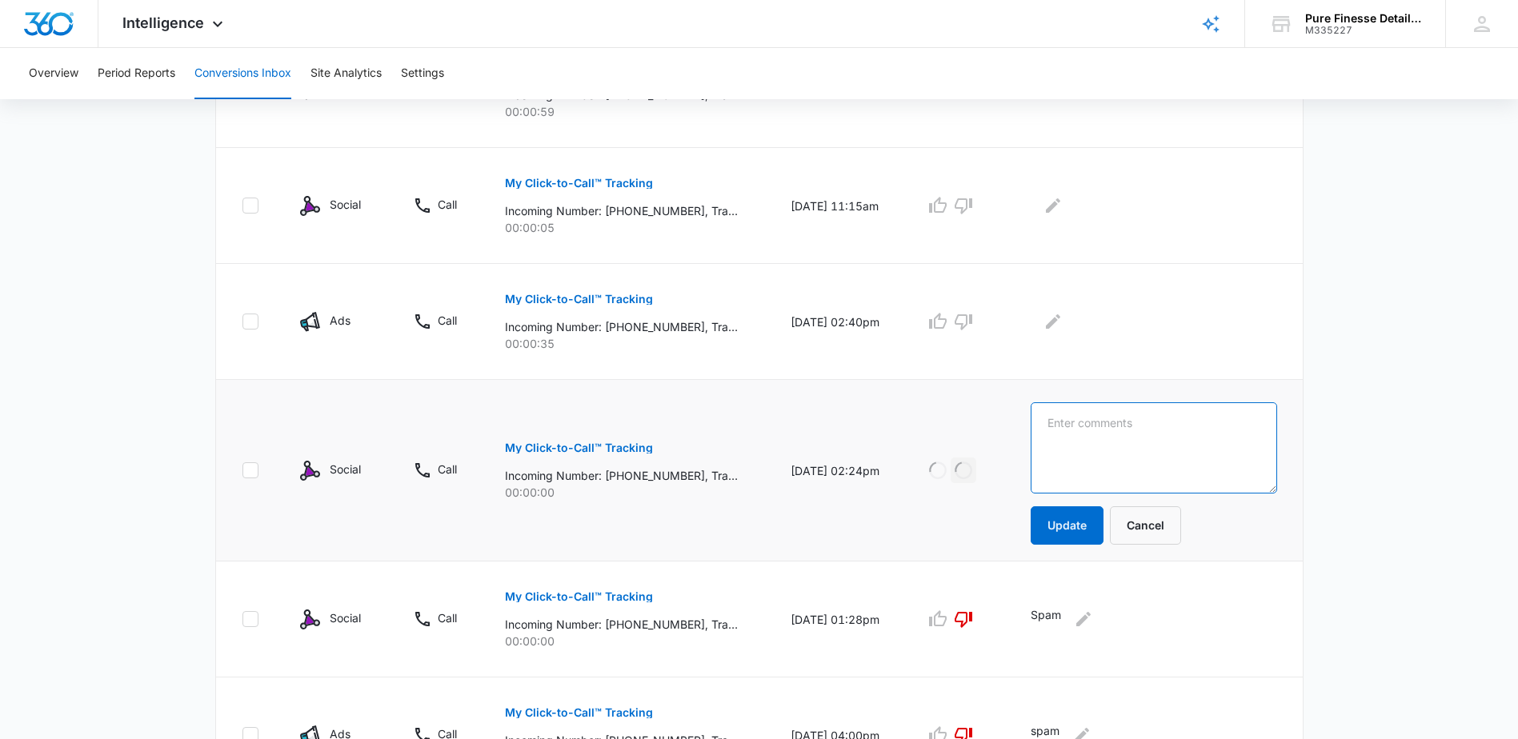
click at [1102, 443] on textarea at bounding box center [1154, 448] width 246 height 91
type textarea "looking for a oil change"
click at [1061, 532] on button "Update" at bounding box center [1067, 526] width 73 height 38
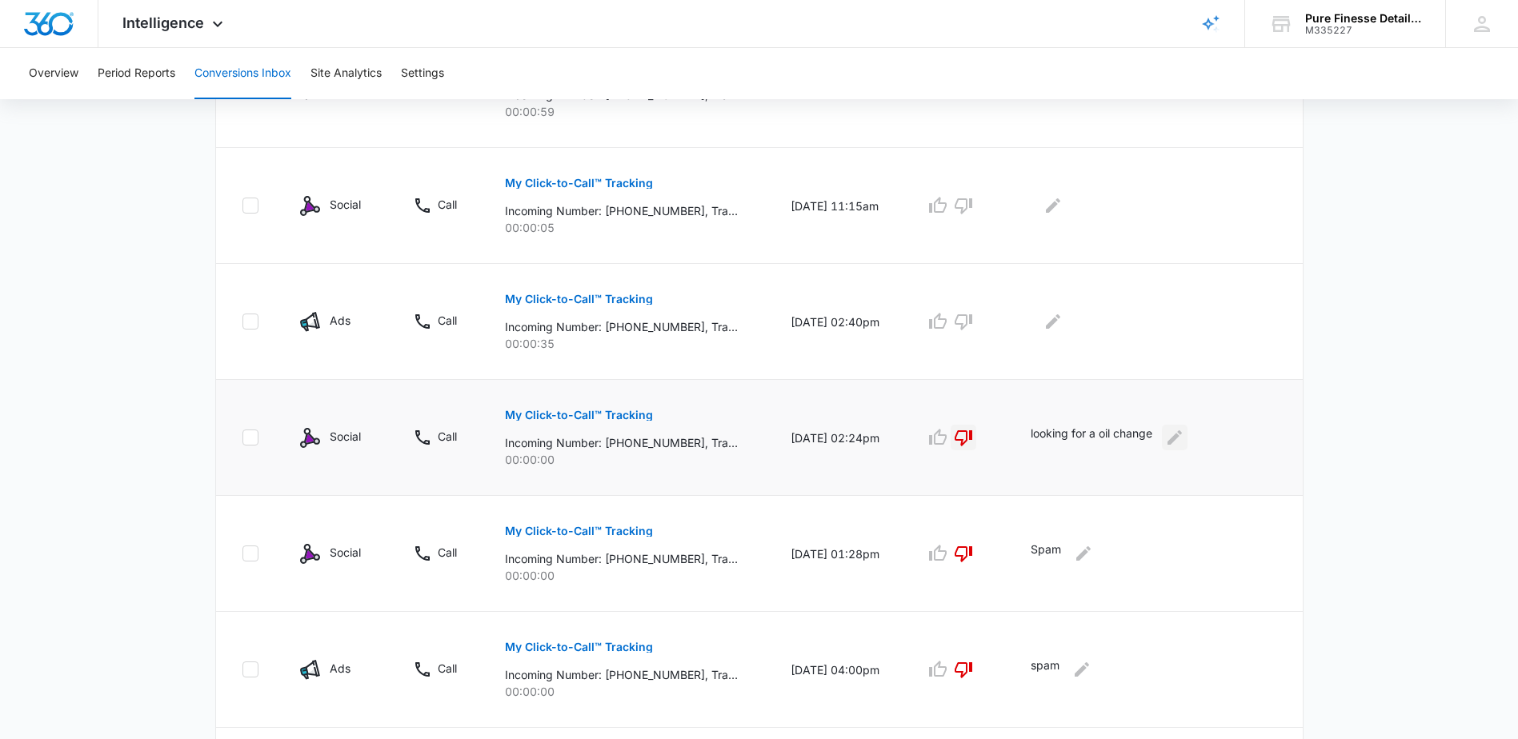
click at [1182, 435] on icon "Edit Comments" at bounding box center [1175, 438] width 14 height 14
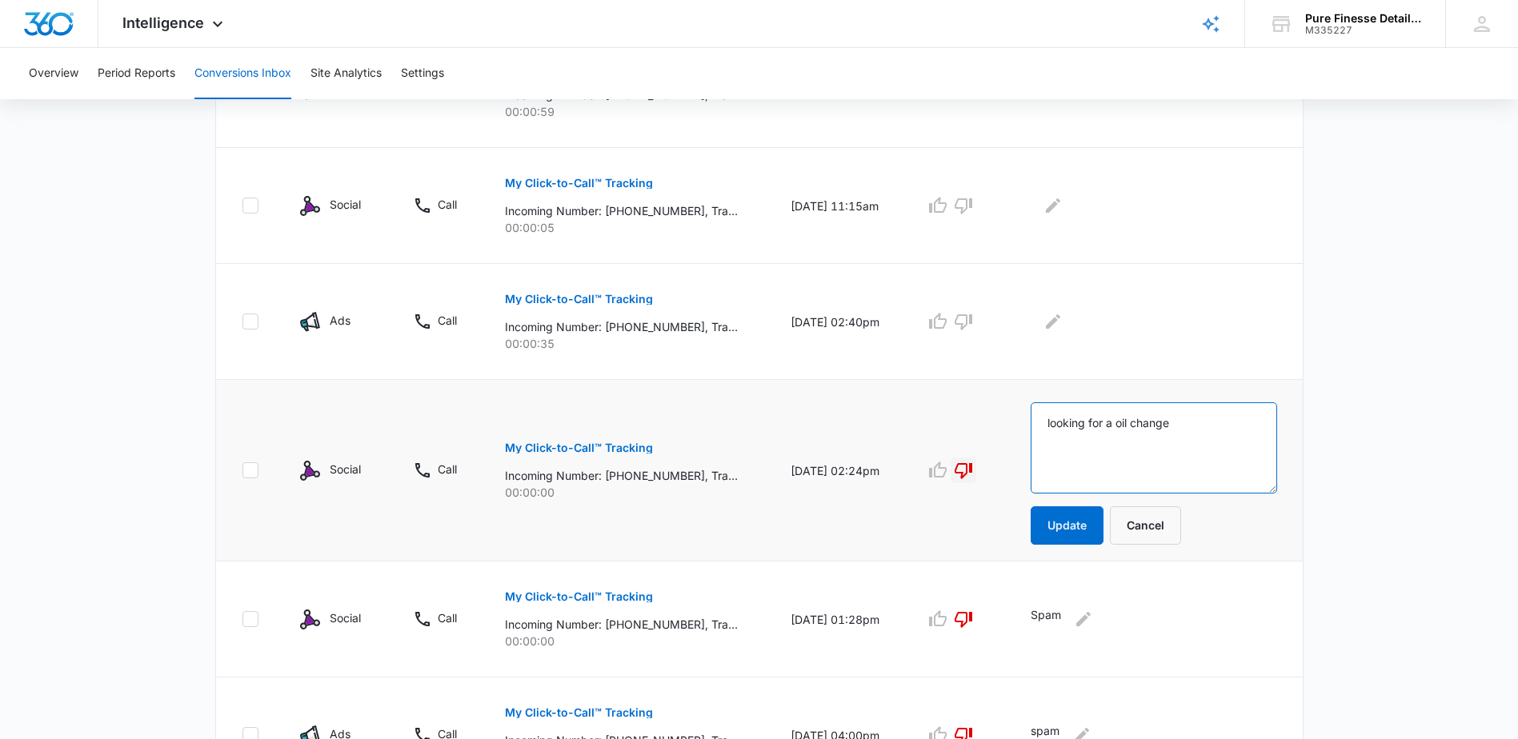
drag, startPoint x: 1176, startPoint y: 431, endPoint x: 1037, endPoint y: 441, distance: 138.8
click at [1037, 441] on td "looking for a oil change Update Cancel" at bounding box center [1157, 471] width 290 height 182
type textarea "spam"
click at [1065, 535] on button "Update" at bounding box center [1067, 526] width 73 height 38
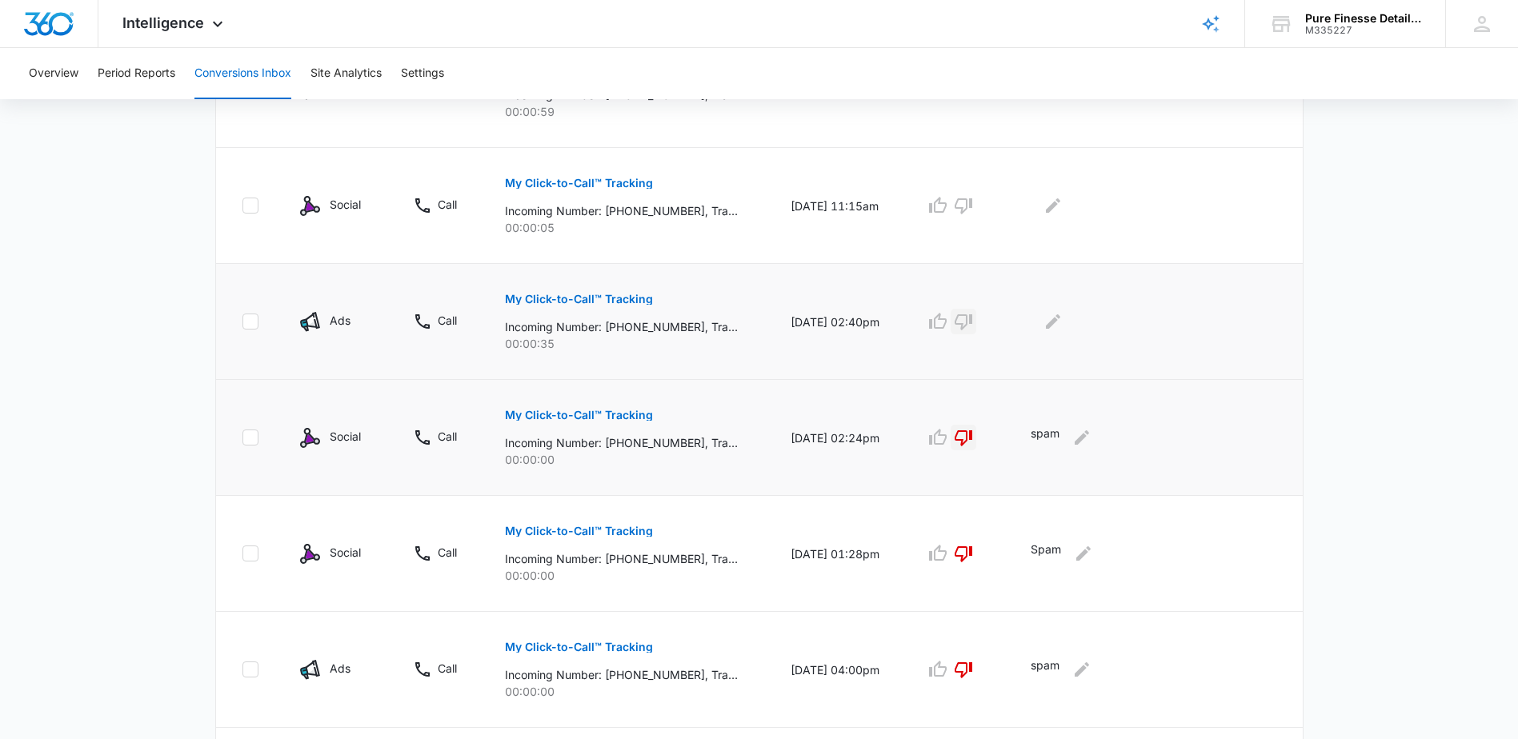
click at [967, 322] on icon "button" at bounding box center [963, 321] width 19 height 19
click at [1053, 319] on icon "Edit Comments" at bounding box center [1053, 321] width 19 height 19
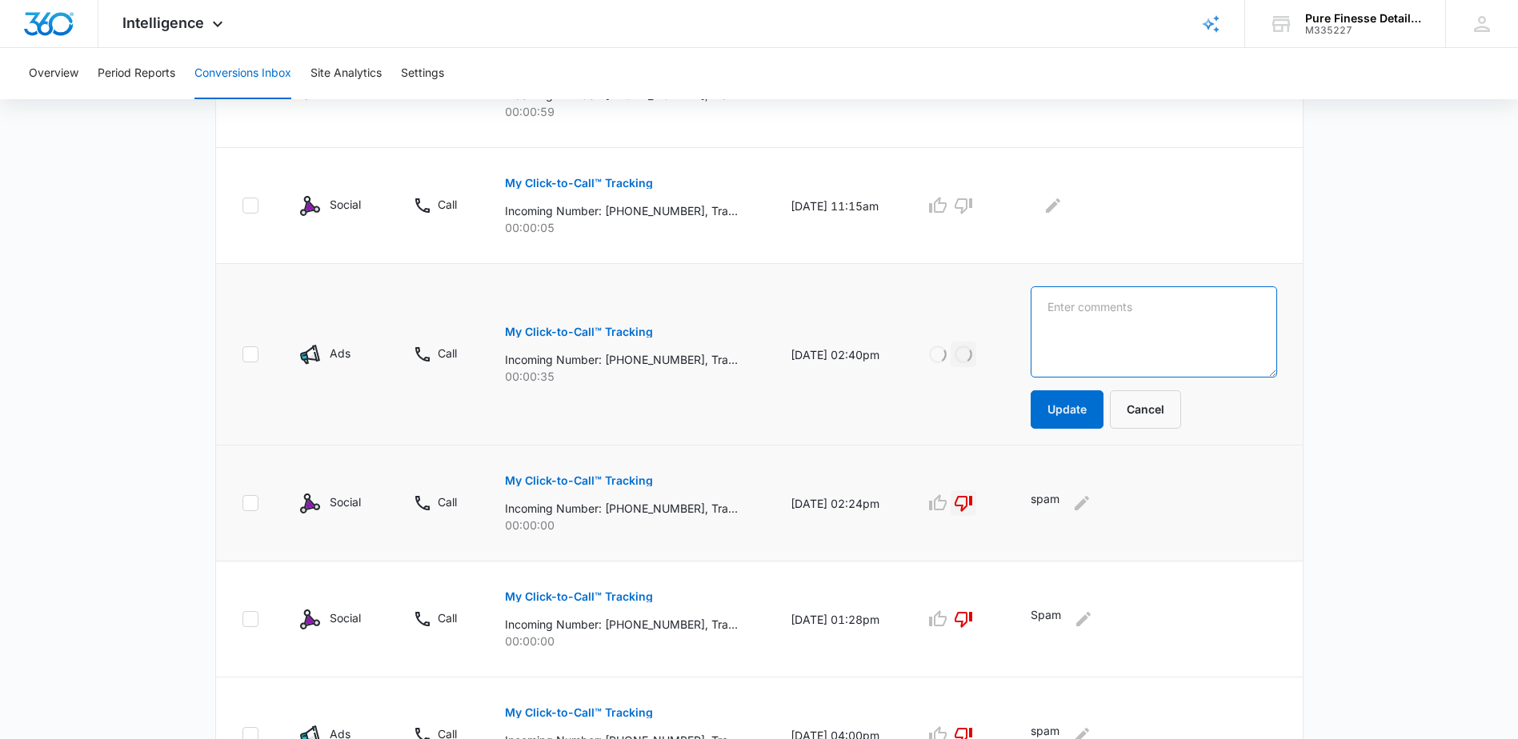
click at [1100, 340] on textarea at bounding box center [1154, 331] width 246 height 91
type textarea "wrong number looking for an oil change"
click at [1049, 416] on button "Update" at bounding box center [1067, 410] width 73 height 38
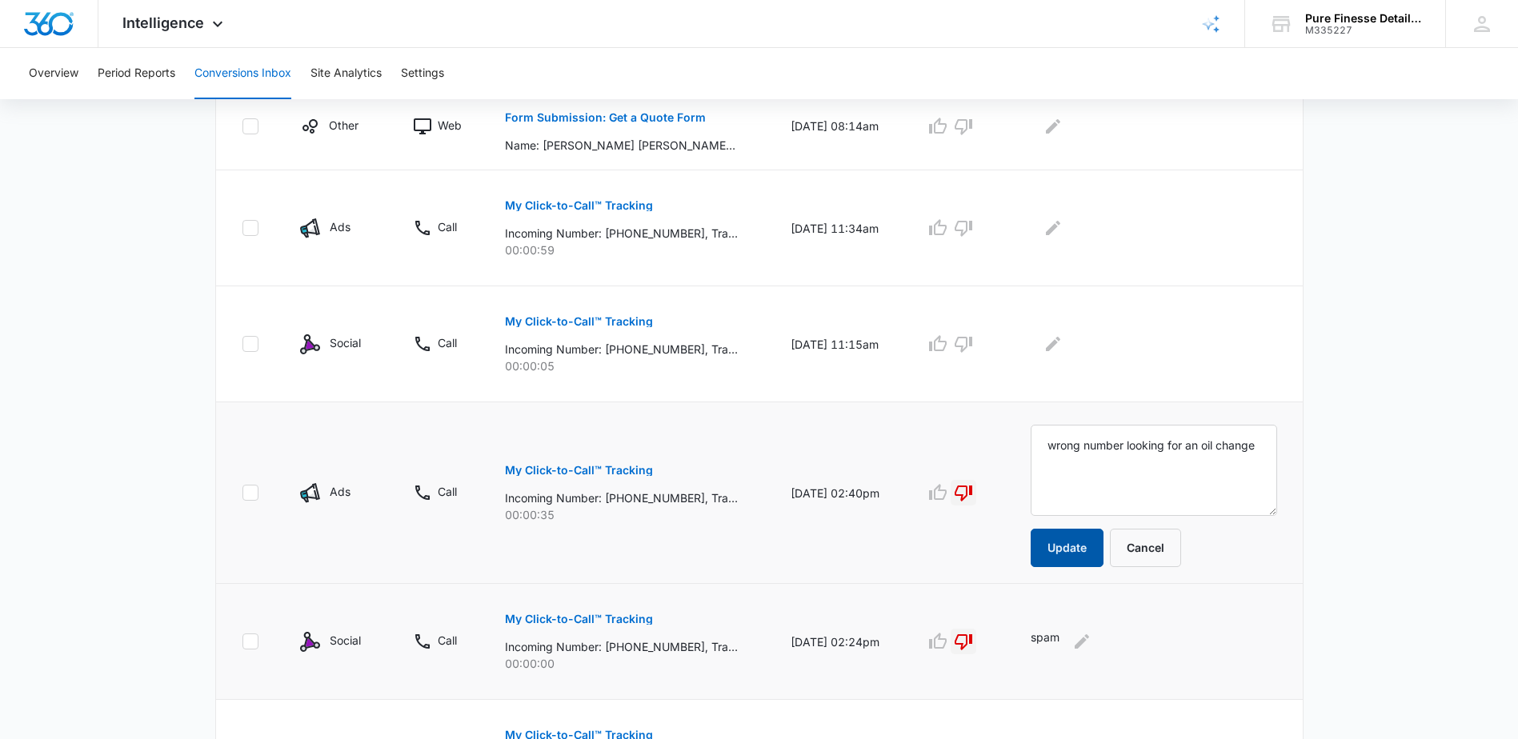
scroll to position [400, 0]
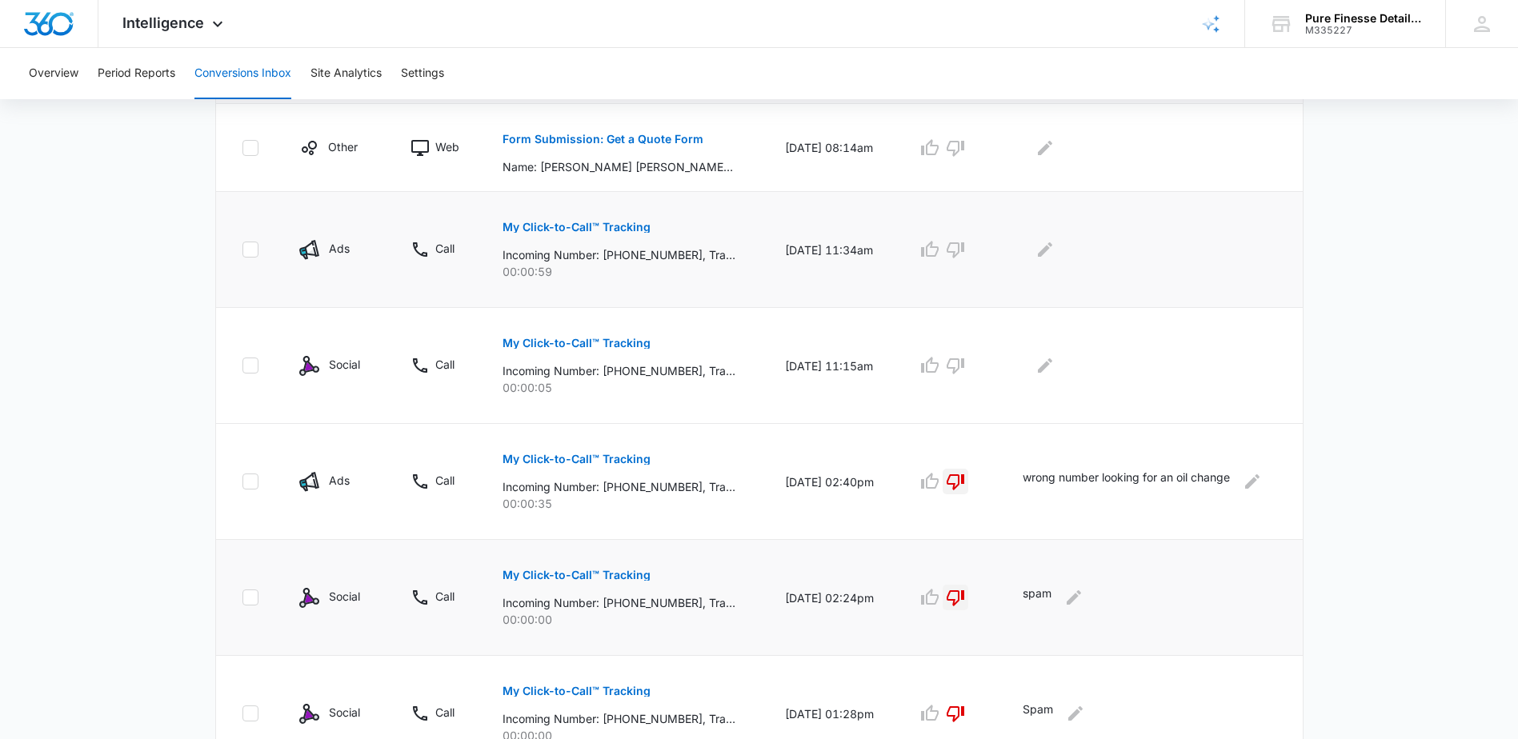
click at [545, 229] on p "My Click-to-Call™ Tracking" at bounding box center [577, 227] width 148 height 11
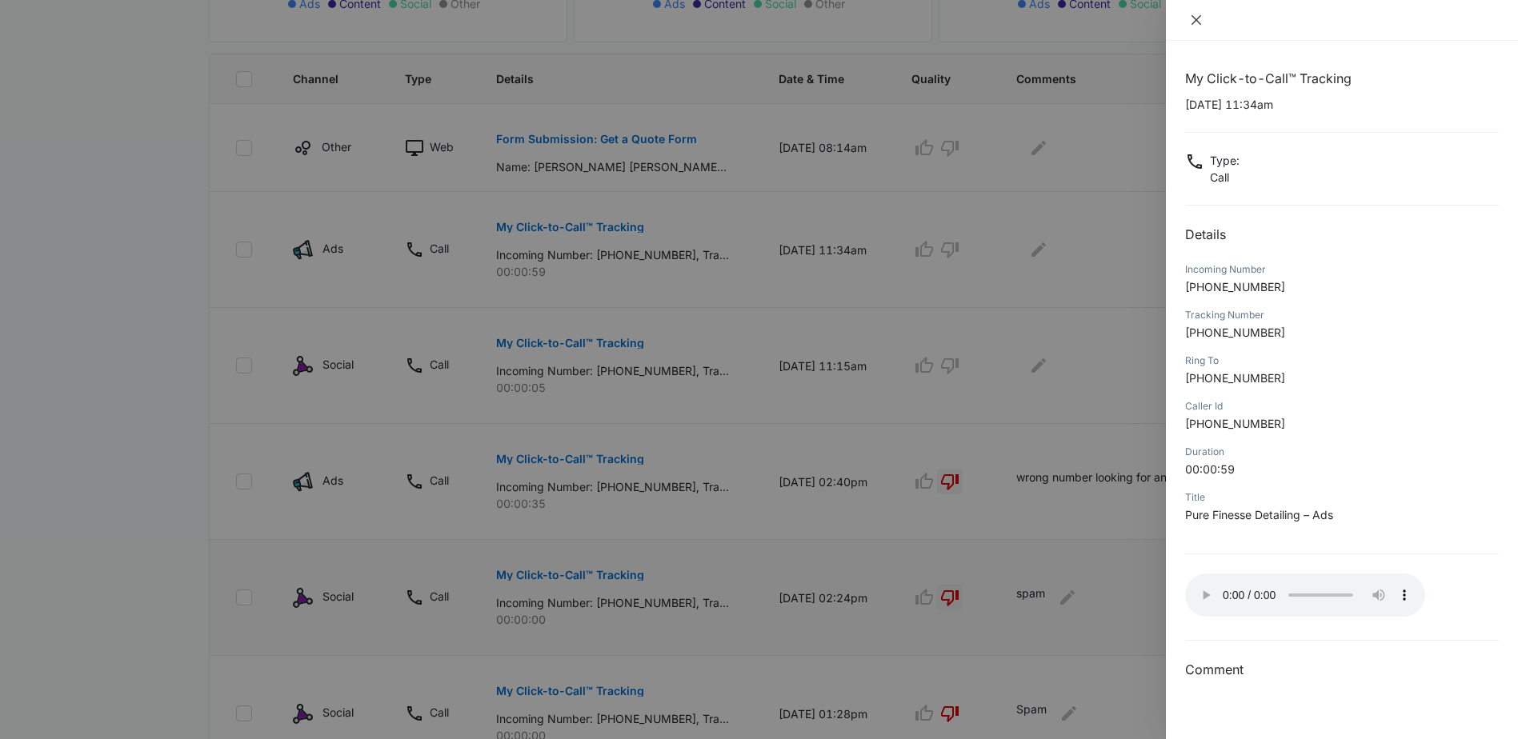
click at [1196, 17] on icon "close" at bounding box center [1196, 20] width 13 height 13
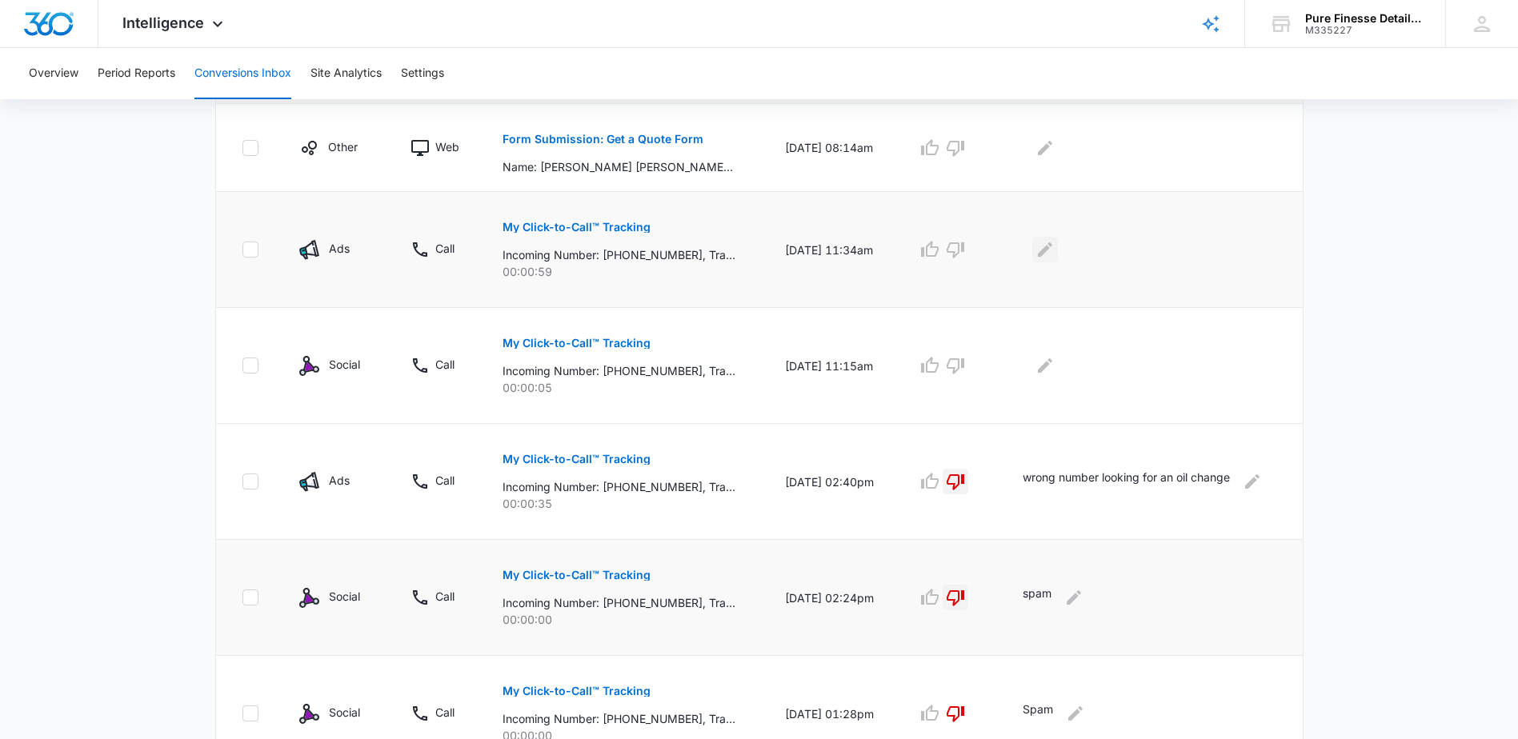
click at [1052, 246] on icon "Edit Comments" at bounding box center [1045, 249] width 14 height 14
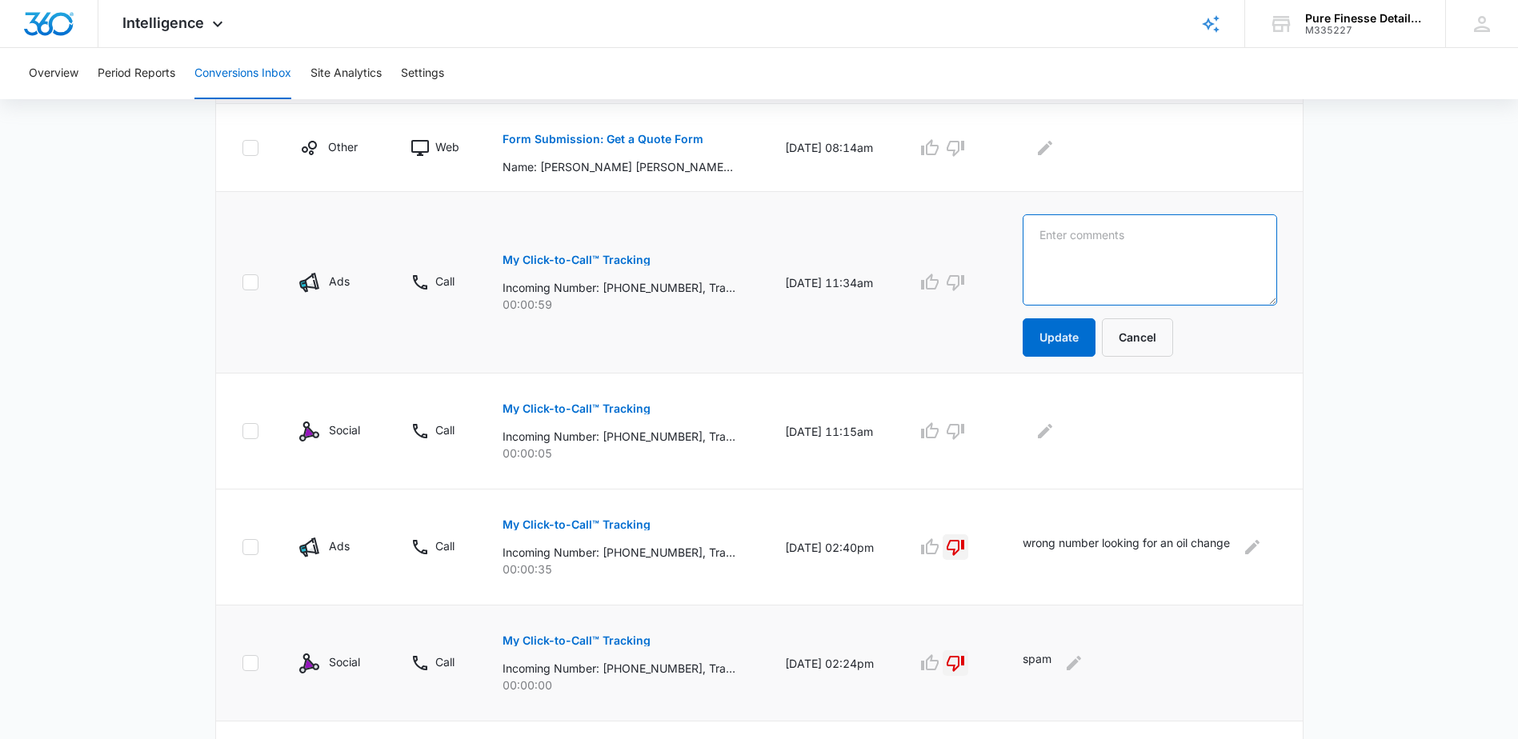
click at [1114, 258] on textarea at bounding box center [1150, 259] width 254 height 91
type textarea "c"
type textarea "Called back. no answer left massage"
click at [1053, 341] on button "Update" at bounding box center [1059, 337] width 73 height 38
click at [965, 438] on icon "button" at bounding box center [955, 431] width 19 height 19
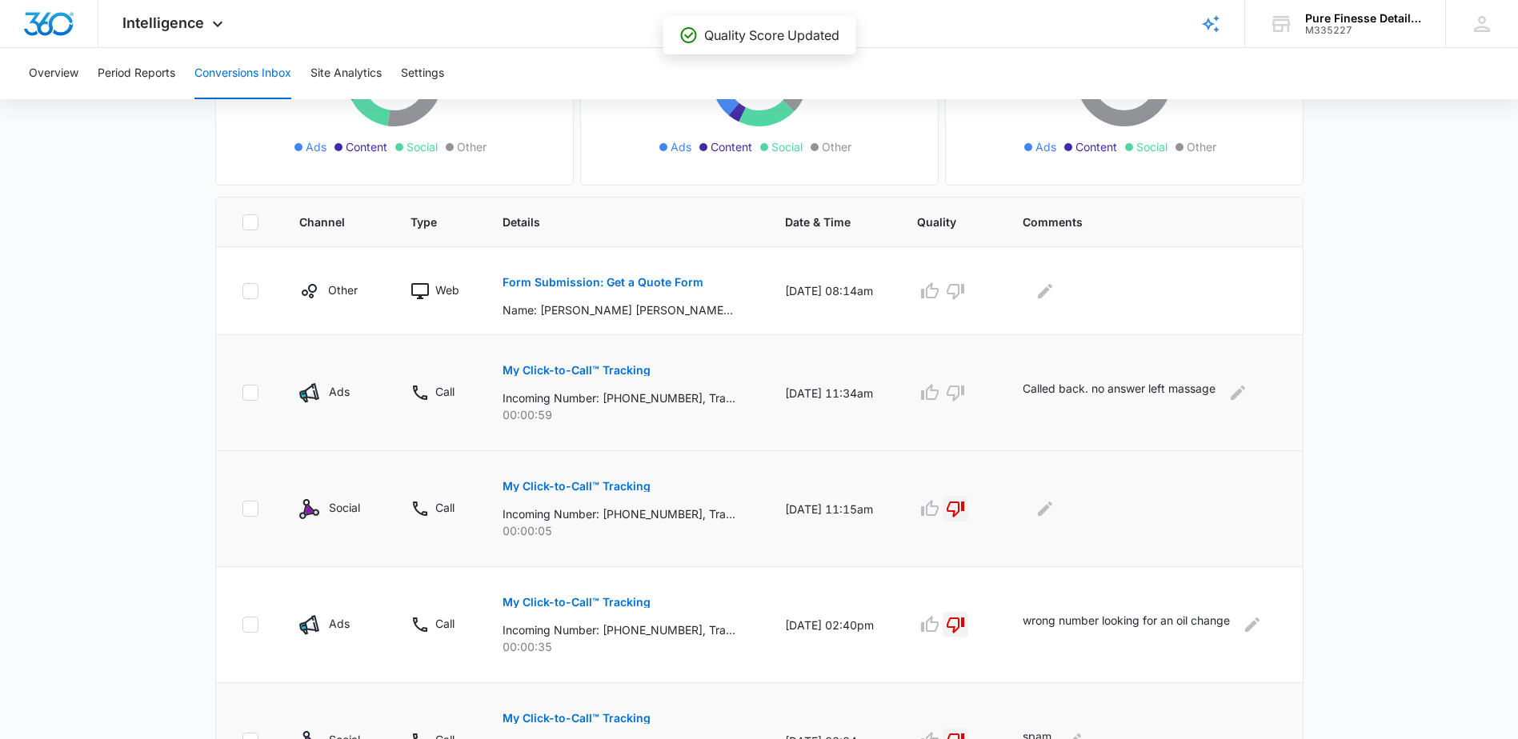
scroll to position [240, 0]
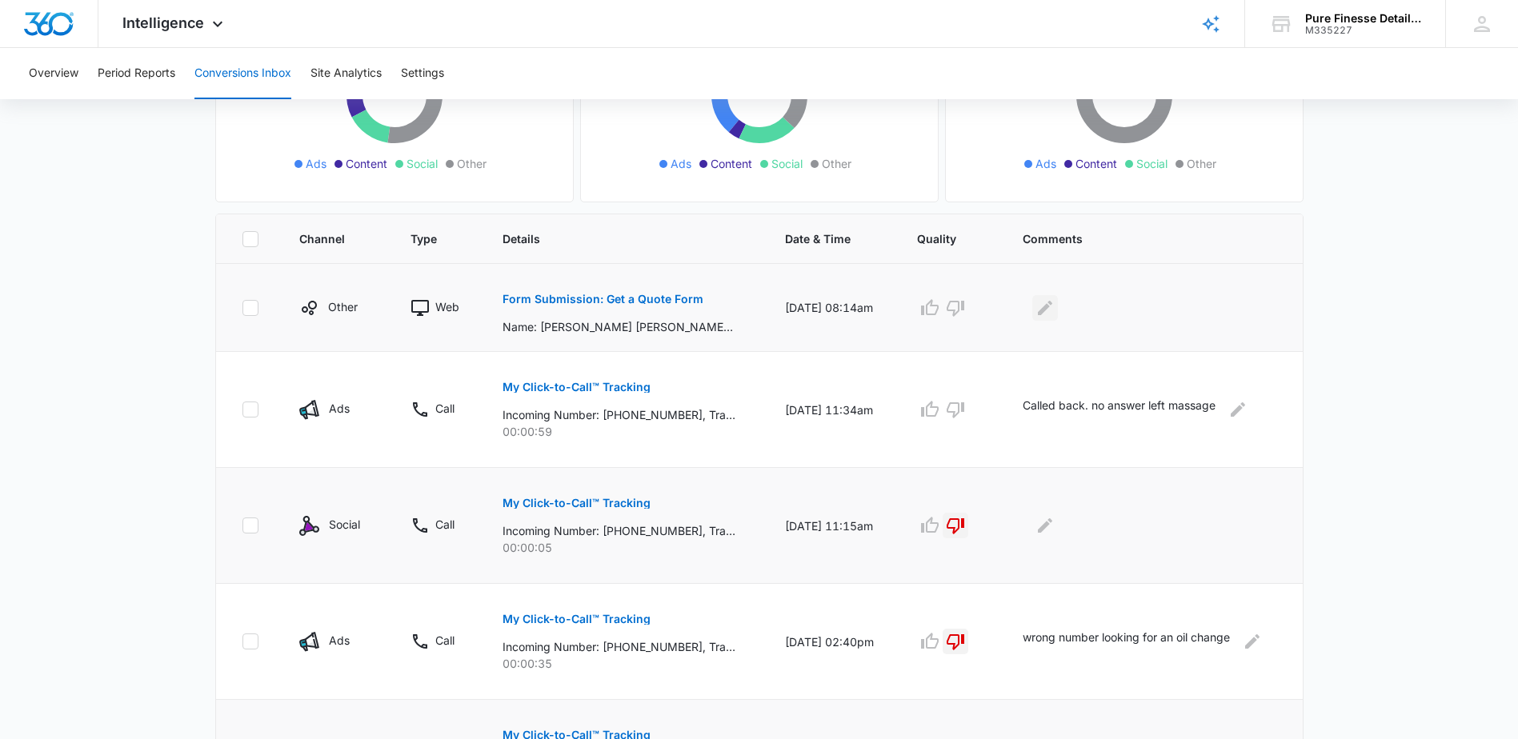
click at [1038, 316] on button "Edit Comments" at bounding box center [1045, 308] width 26 height 26
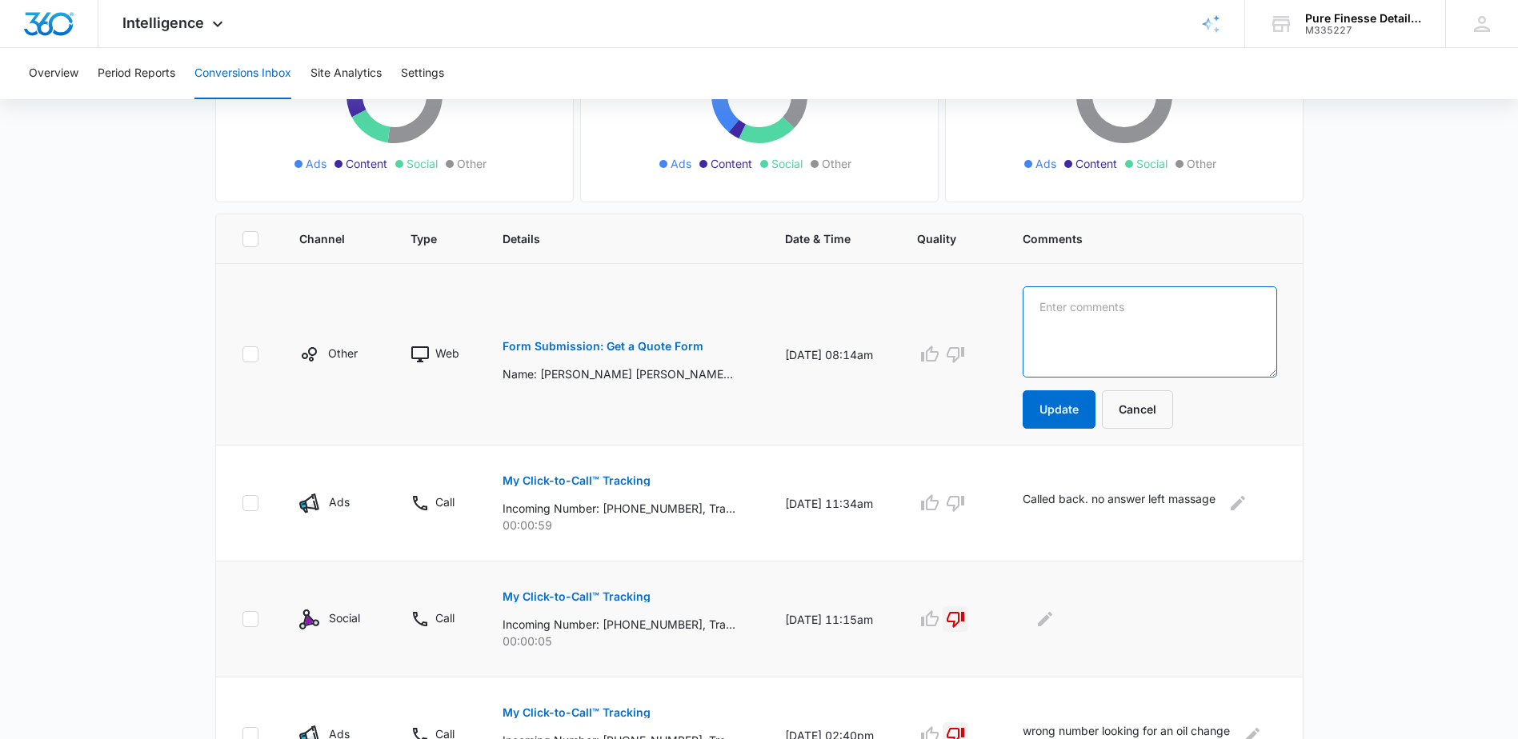
click at [1059, 315] on textarea at bounding box center [1150, 331] width 254 height 91
type textarea "sent email. email inbox was full so called and left massage as well"
click at [1066, 418] on button "Update" at bounding box center [1059, 410] width 73 height 38
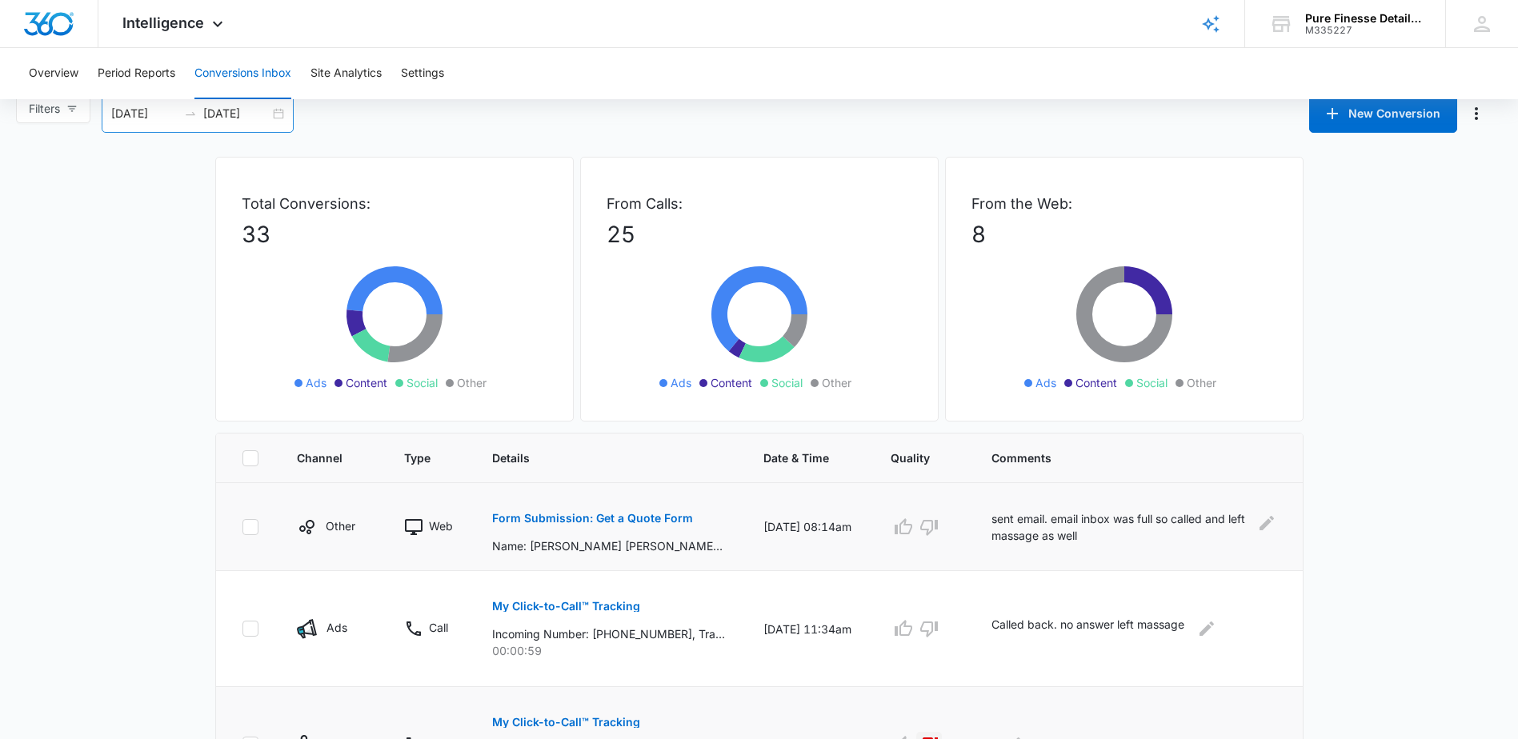
scroll to position [0, 0]
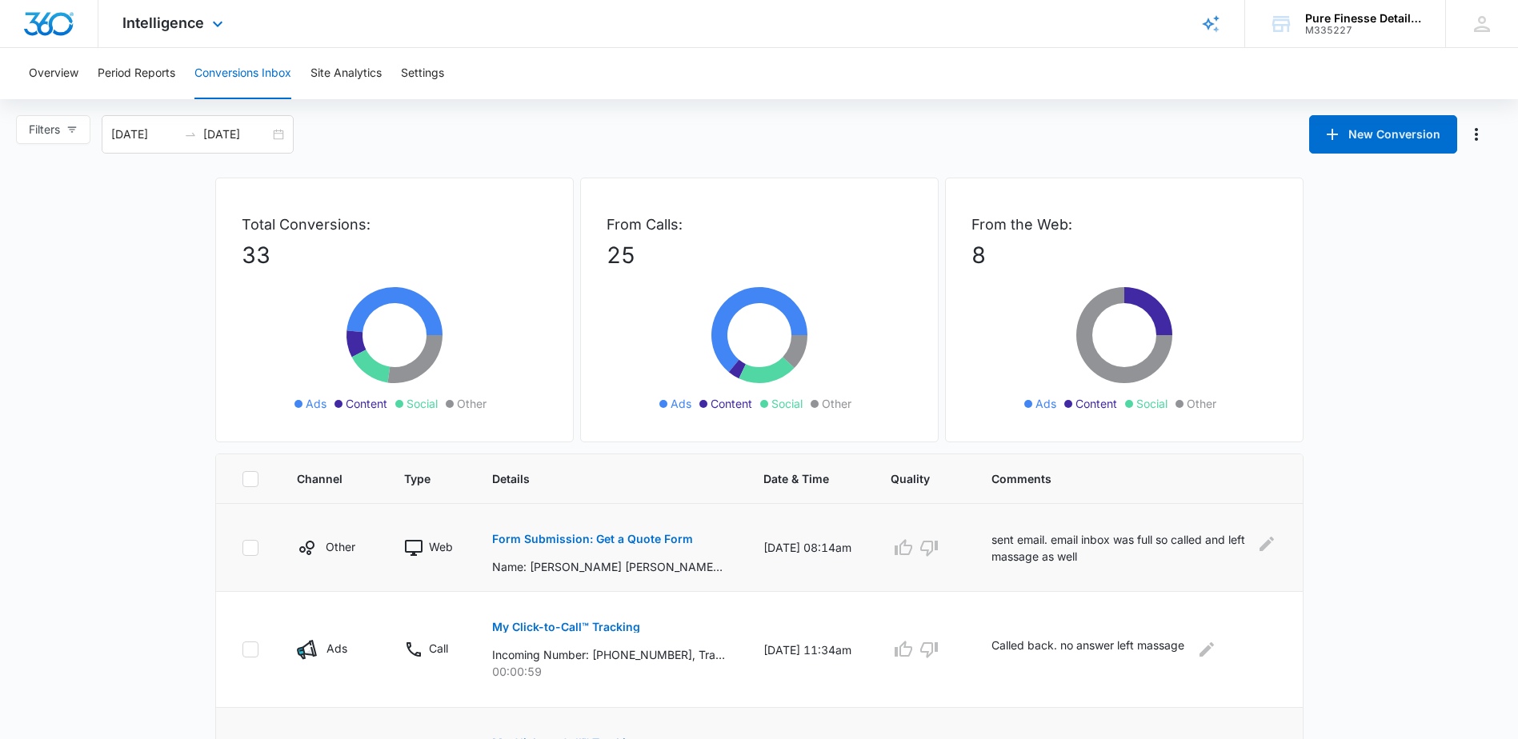
click at [39, 33] on img "Dashboard" at bounding box center [48, 24] width 51 height 24
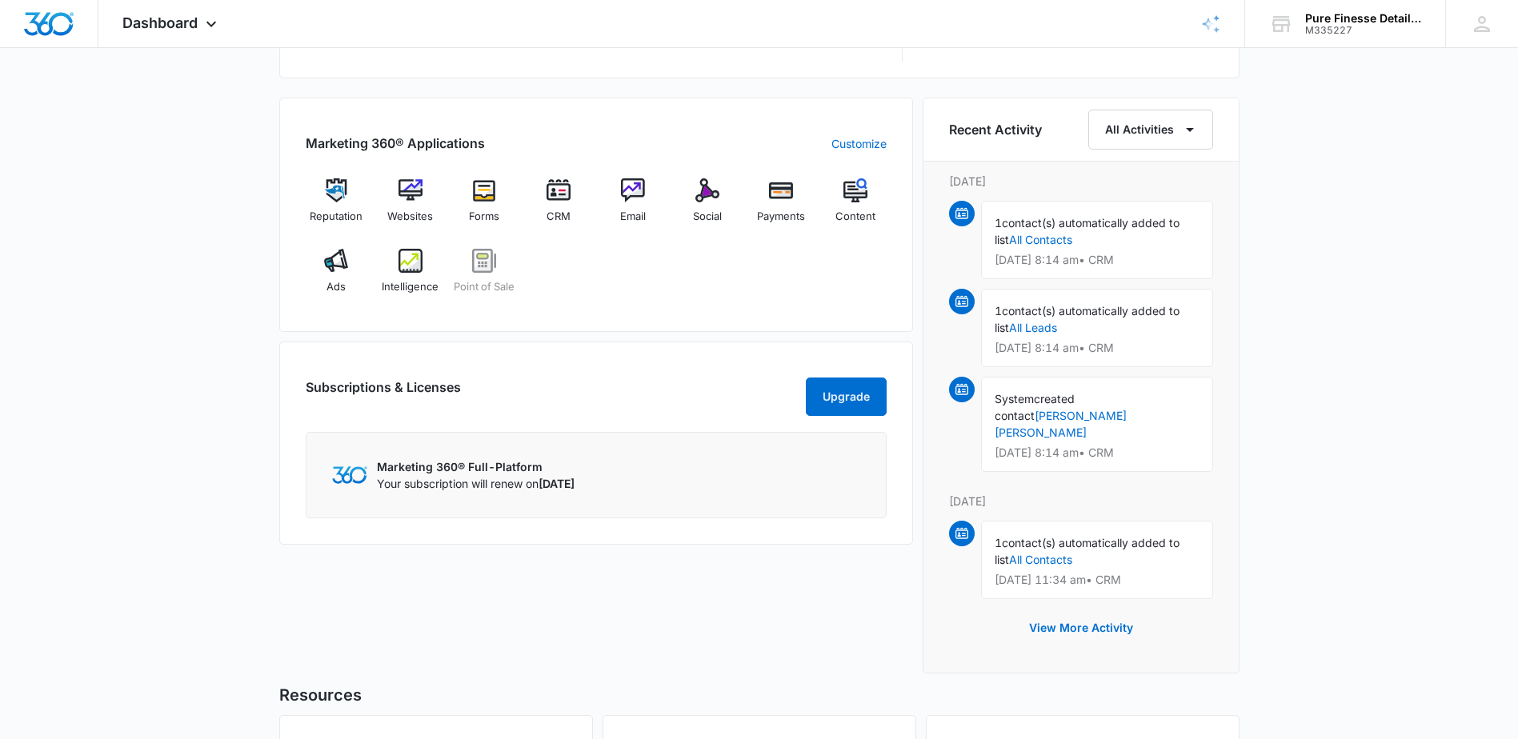
scroll to position [960, 0]
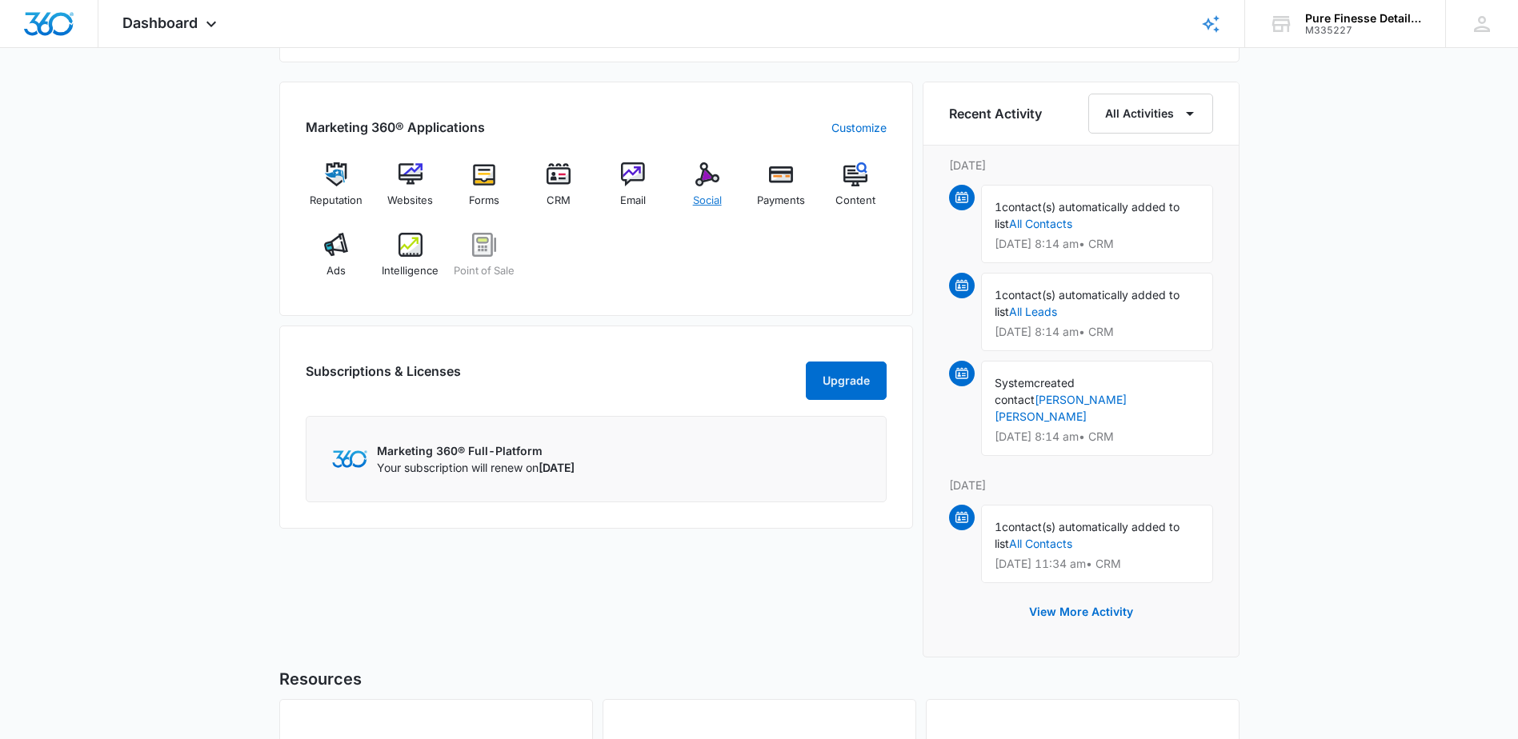
click at [722, 179] on div "Social" at bounding box center [707, 191] width 62 height 58
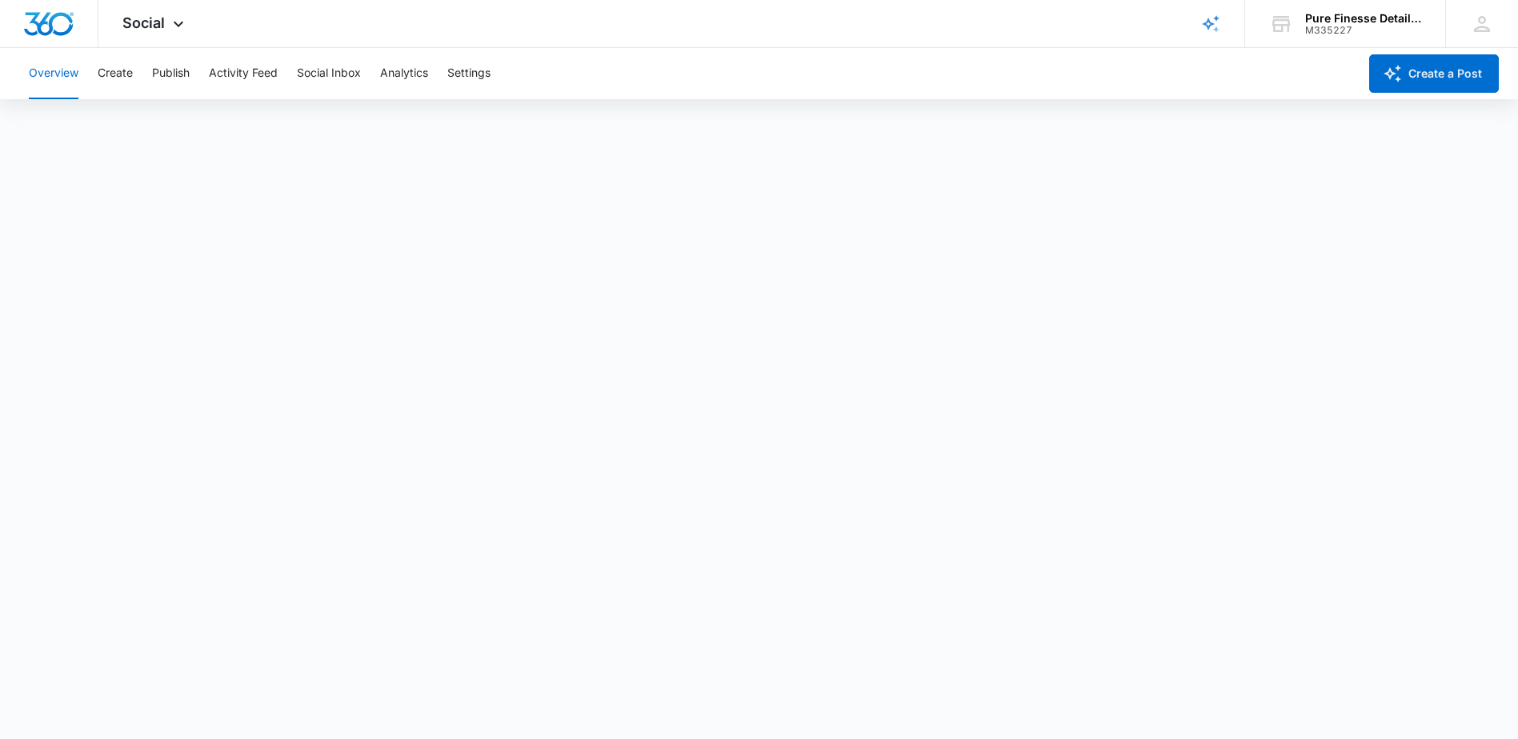
click at [150, 74] on div "Overview Create Publish Activity Feed Social Inbox Analytics Settings" at bounding box center [688, 73] width 1339 height 51
click at [185, 76] on button "Publish" at bounding box center [171, 73] width 38 height 51
click at [169, 78] on button "Publish" at bounding box center [171, 73] width 38 height 51
click at [110, 74] on button "Create" at bounding box center [115, 73] width 35 height 51
